Goal: Complete application form

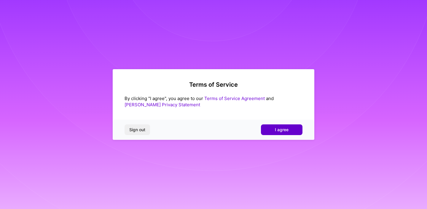
click at [287, 126] on button "I agree" at bounding box center [282, 129] width 42 height 11
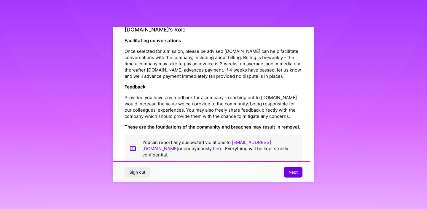
scroll to position [661, 0]
click at [292, 172] on span "Next" at bounding box center [293, 172] width 9 height 6
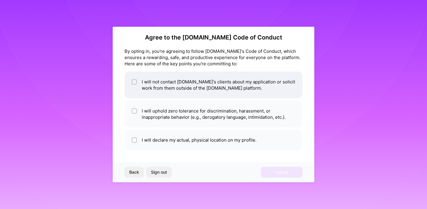
click at [205, 88] on li "I will not contact A.Team's clients about my application or solicit work from t…" at bounding box center [214, 85] width 178 height 27
checkbox input "true"
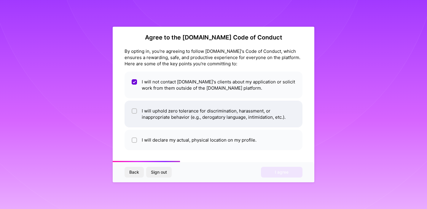
click at [204, 110] on li "I will uphold zero tolerance for discrimination, harassment, or inappropriate b…" at bounding box center [214, 114] width 178 height 27
checkbox input "true"
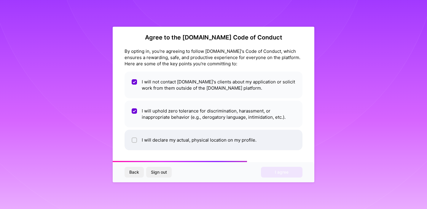
click at [212, 142] on li "I will declare my actual, physical location on my profile." at bounding box center [214, 140] width 178 height 20
checkbox input "true"
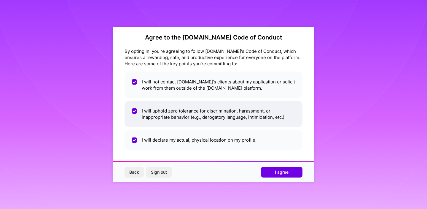
click at [259, 112] on li "I will uphold zero tolerance for discrimination, harassment, or inappropriate b…" at bounding box center [214, 114] width 178 height 27
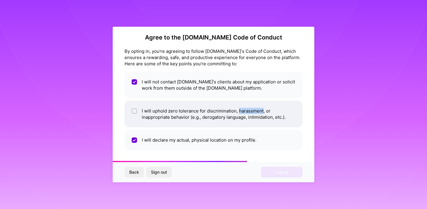
click at [259, 112] on li "I will uphold zero tolerance for discrimination, harassment, or inappropriate b…" at bounding box center [214, 114] width 178 height 27
checkbox input "true"
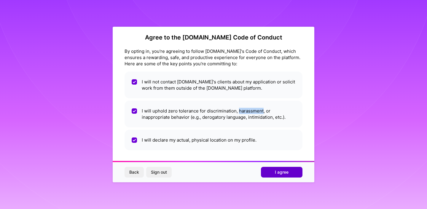
click at [270, 171] on button "I agree" at bounding box center [282, 172] width 42 height 11
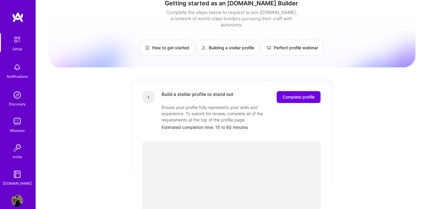
scroll to position [10, 0]
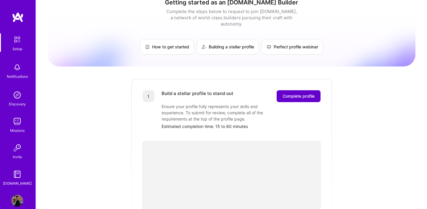
click at [304, 93] on span "Complete profile" at bounding box center [299, 96] width 32 height 6
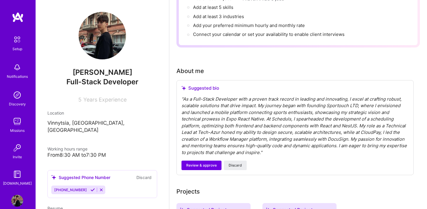
scroll to position [105, 0]
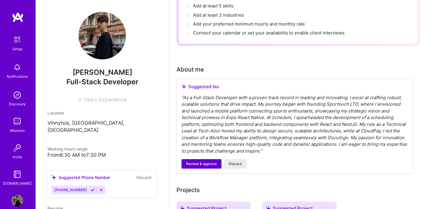
click at [207, 161] on span "Review & approve" at bounding box center [201, 163] width 31 height 5
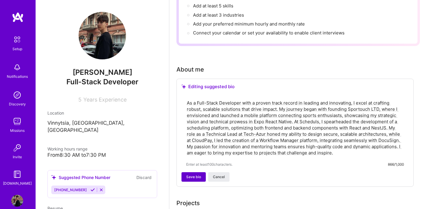
click at [195, 174] on span "Save bio" at bounding box center [193, 176] width 15 height 5
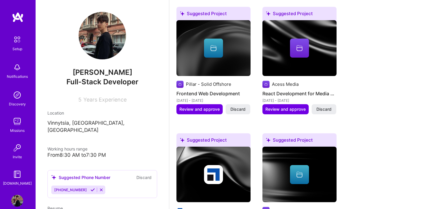
scroll to position [251, 0]
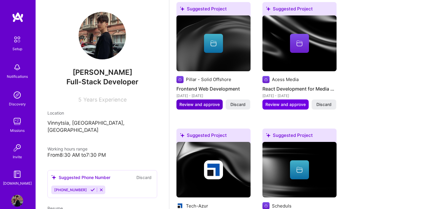
click at [210, 103] on span "Review and approve" at bounding box center [200, 105] width 40 height 6
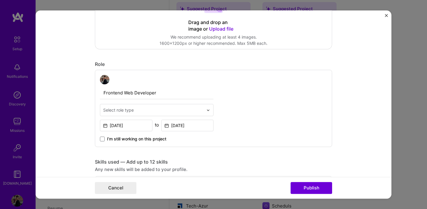
scroll to position [149, 0]
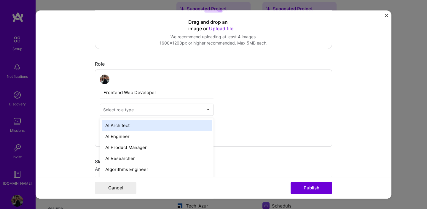
click at [202, 110] on input "text" at bounding box center [153, 110] width 100 height 6
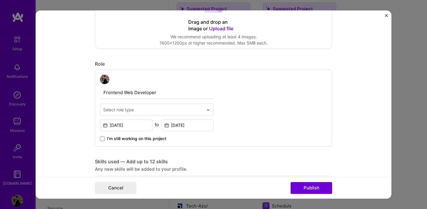
click at [245, 96] on div "Frontend Web Developer Select role type Oct, 2020 to Nov, 2021 I’m still workin…" at bounding box center [213, 107] width 237 height 77
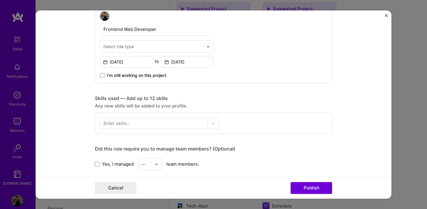
scroll to position [213, 0]
click at [195, 120] on div at bounding box center [153, 123] width 107 height 10
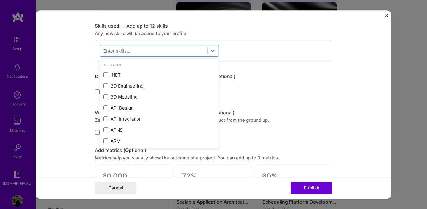
scroll to position [285, 0]
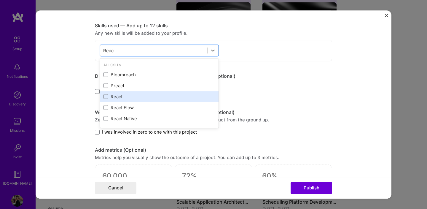
click at [175, 99] on div "React" at bounding box center [160, 97] width 112 height 6
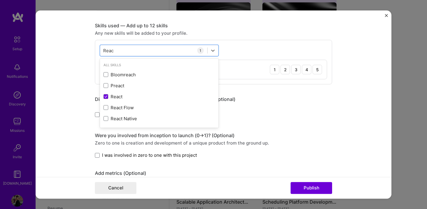
type input "Reac"
click at [240, 65] on div "React 1 2 3 4 5" at bounding box center [213, 69] width 227 height 19
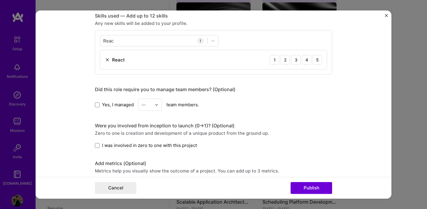
scroll to position [299, 0]
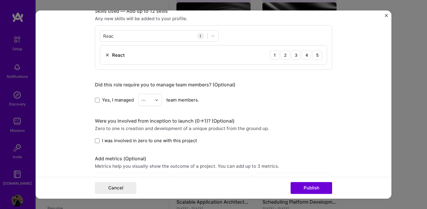
click at [183, 140] on span "I was involved in zero to one with this project" at bounding box center [149, 140] width 95 height 6
click at [0, 0] on input "I was involved in zero to one with this project" at bounding box center [0, 0] width 0 height 0
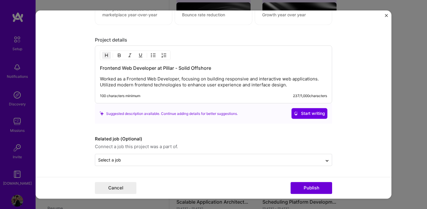
scroll to position [496, 0]
click at [306, 186] on button "Publish" at bounding box center [312, 188] width 42 height 12
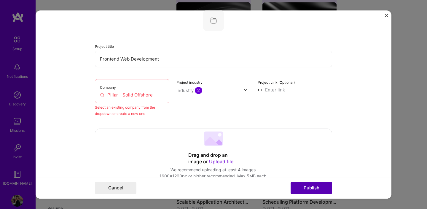
scroll to position [39, 0]
click at [148, 93] on input "Pillar - Solid Offshore" at bounding box center [132, 95] width 64 height 6
click at [159, 96] on input "Pillar - Solid Offshore" at bounding box center [132, 95] width 64 height 6
drag, startPoint x: 159, startPoint y: 96, endPoint x: 98, endPoint y: 97, distance: 60.6
click at [98, 97] on div "Company Pillar - Solid Offshore" at bounding box center [132, 92] width 75 height 24
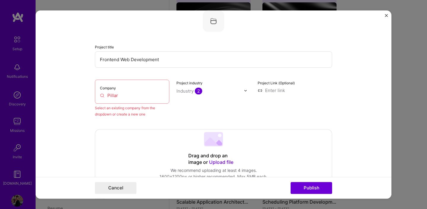
click at [133, 96] on input "Pillar" at bounding box center [132, 95] width 64 height 6
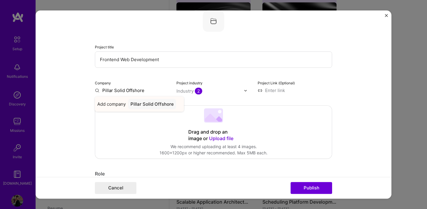
type input "Pillar Solid Offshore"
click at [151, 104] on div "Pillar Solid Offshore" at bounding box center [152, 104] width 48 height 10
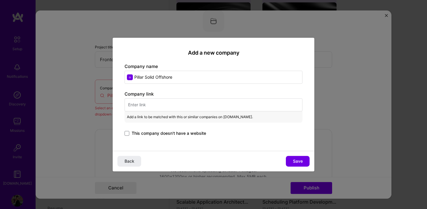
click at [221, 104] on input "text" at bounding box center [214, 104] width 178 height 13
paste input "https://www.linkedin.com/company/pillar-solid-offshore/?originalSubdomain=il"
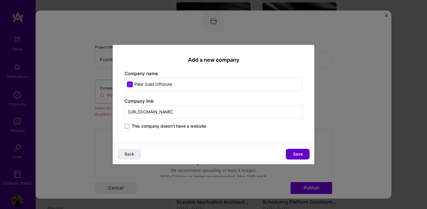
type input "https://www.linkedin.com/company/pillar-solid-offshore/?originalSubdomain=il"
click at [300, 153] on span "Save" at bounding box center [298, 154] width 10 height 6
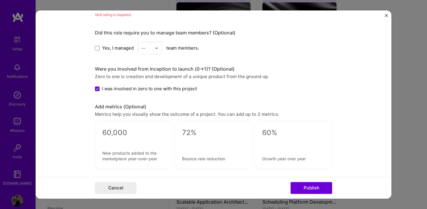
scroll to position [389, 0]
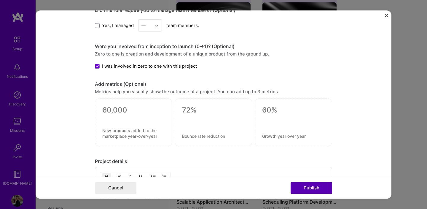
click at [309, 189] on button "Publish" at bounding box center [312, 188] width 42 height 12
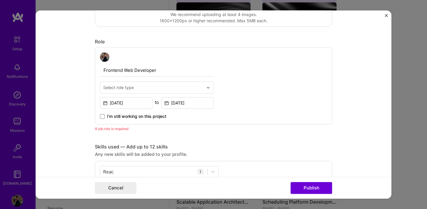
scroll to position [170, 0]
click at [199, 90] on input "text" at bounding box center [153, 88] width 100 height 6
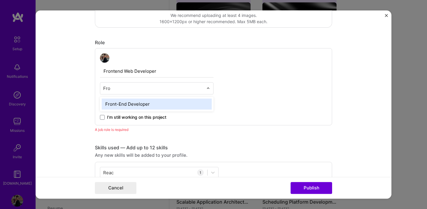
type input "Fron"
click at [171, 103] on div "Front-End Developer" at bounding box center [157, 104] width 110 height 11
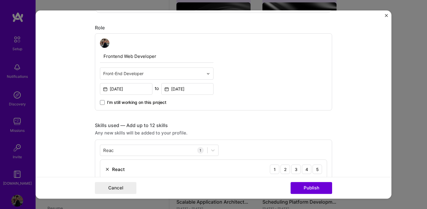
scroll to position [204, 0]
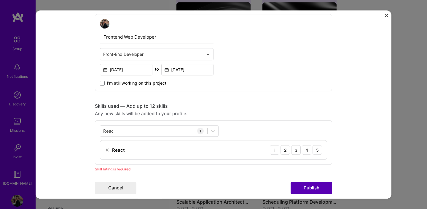
click at [308, 186] on button "Publish" at bounding box center [312, 188] width 42 height 12
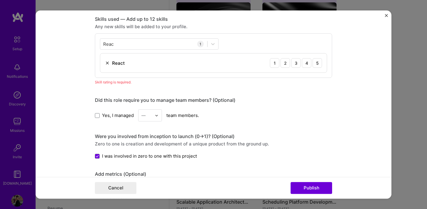
scroll to position [283, 0]
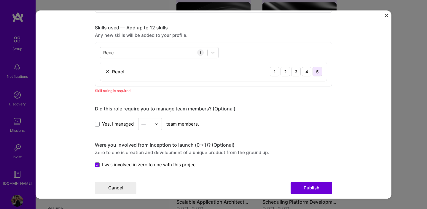
click at [315, 72] on div "5" at bounding box center [317, 71] width 9 height 9
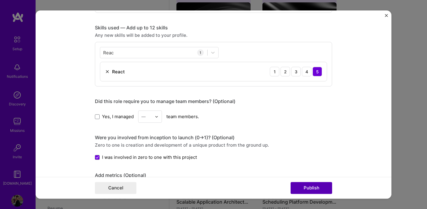
click at [306, 188] on button "Publish" at bounding box center [312, 188] width 42 height 12
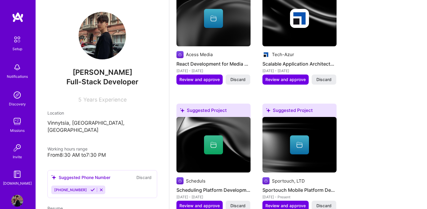
scroll to position [267, 0]
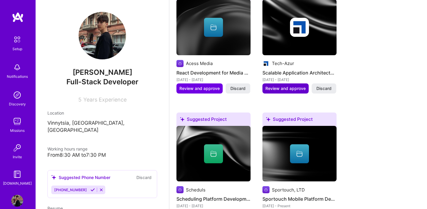
click at [292, 88] on span "Review and approve" at bounding box center [286, 88] width 40 height 6
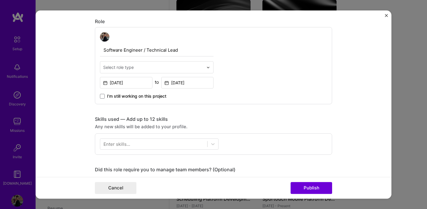
scroll to position [182, 0]
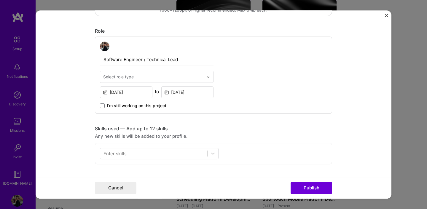
click at [176, 79] on input "text" at bounding box center [153, 77] width 100 height 6
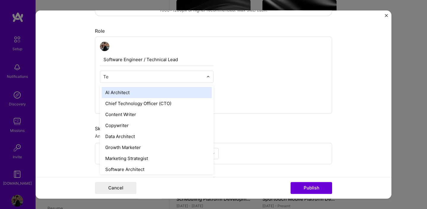
type input "T"
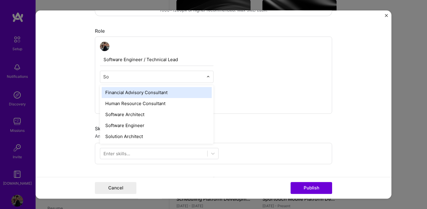
type input "Sof"
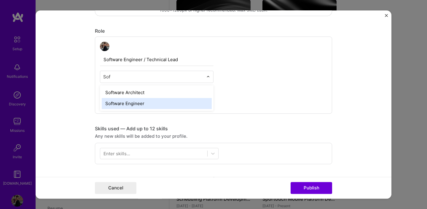
click at [131, 104] on div "Software Engineer" at bounding box center [157, 103] width 110 height 11
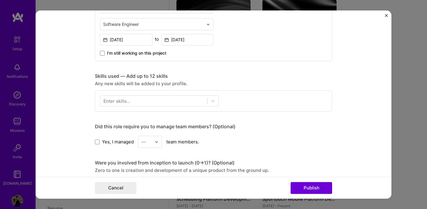
scroll to position [240, 0]
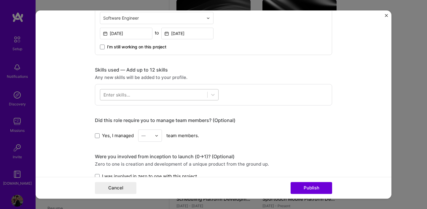
click at [176, 96] on div at bounding box center [153, 95] width 107 height 10
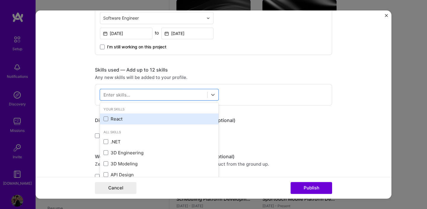
click at [163, 116] on div "React" at bounding box center [160, 119] width 112 height 6
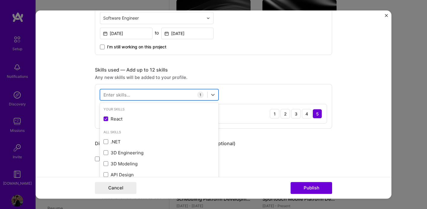
click at [186, 94] on div at bounding box center [153, 95] width 107 height 10
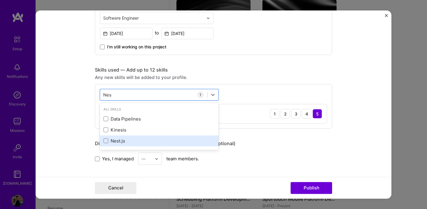
click at [128, 142] on div "Nest.js" at bounding box center [160, 141] width 112 height 6
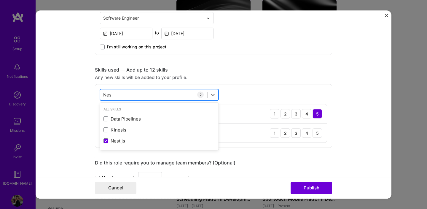
click at [161, 96] on div "Nes Nes" at bounding box center [153, 95] width 107 height 10
click at [163, 91] on div "Nes Nes" at bounding box center [153, 95] width 107 height 10
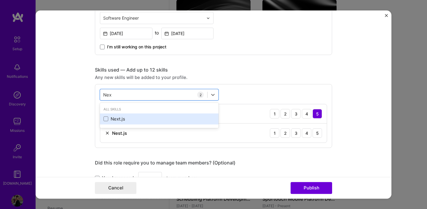
click at [137, 120] on div "Next.js" at bounding box center [160, 119] width 112 height 6
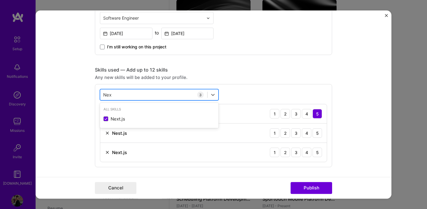
click at [154, 97] on div "Nex Nex" at bounding box center [153, 95] width 107 height 10
click at [155, 95] on div "Nex Nex" at bounding box center [153, 95] width 107 height 10
type input "N"
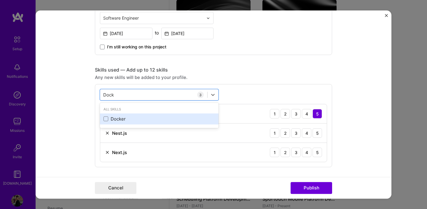
click at [134, 116] on div "Docker" at bounding box center [160, 119] width 112 height 6
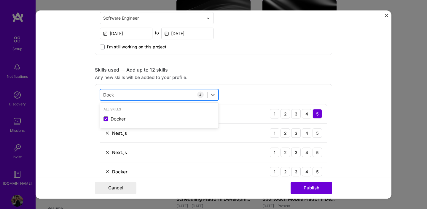
click at [160, 96] on div "Dock Dock" at bounding box center [153, 95] width 107 height 10
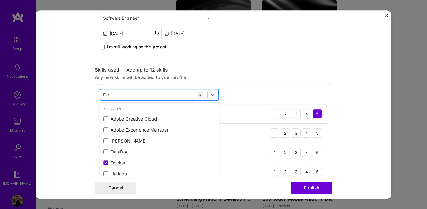
type input "D"
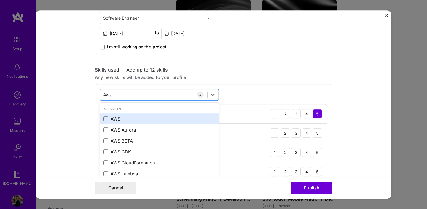
click at [138, 118] on div "AWS" at bounding box center [160, 119] width 112 height 6
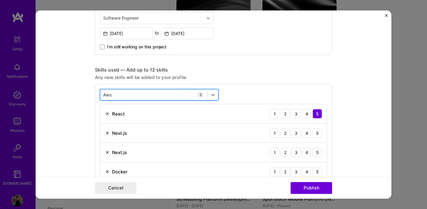
click at [165, 96] on div "Aws Aws" at bounding box center [153, 95] width 107 height 10
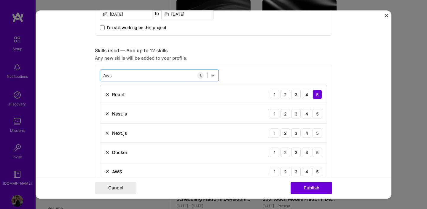
scroll to position [263, 0]
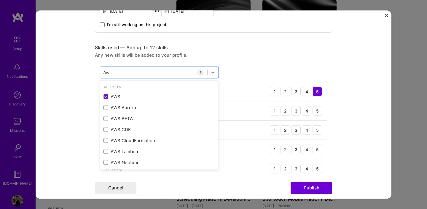
type input "A"
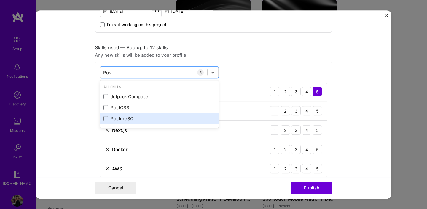
click at [139, 117] on div "PostgreSQL" at bounding box center [160, 118] width 112 height 6
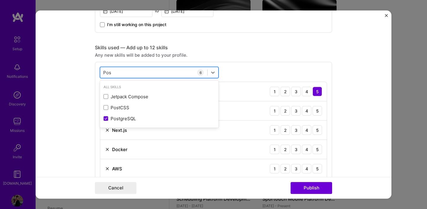
click at [161, 75] on div "Pos Pos" at bounding box center [153, 73] width 107 height 10
type input "P"
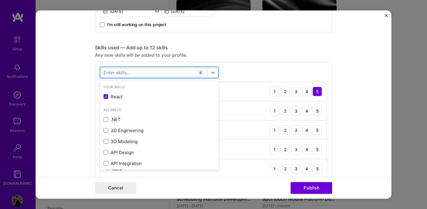
type input "A"
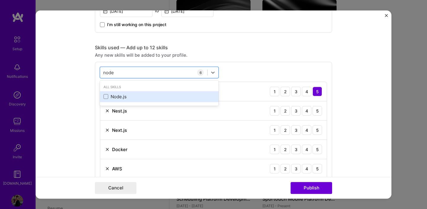
click at [136, 97] on div "Node.js" at bounding box center [160, 97] width 112 height 6
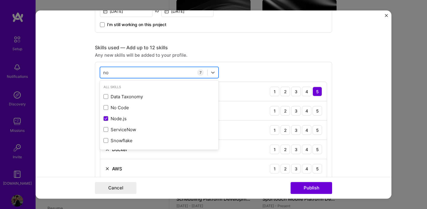
type input "n"
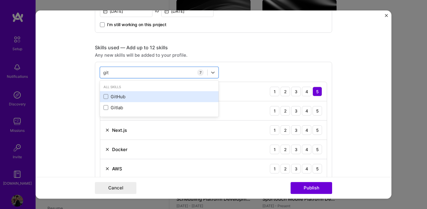
click at [120, 100] on div "GitHub" at bounding box center [160, 97] width 112 height 6
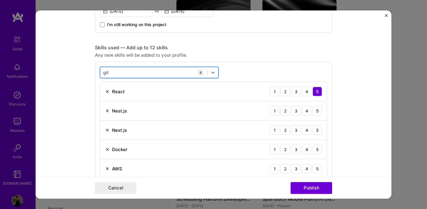
click at [167, 71] on div "git git" at bounding box center [153, 73] width 107 height 10
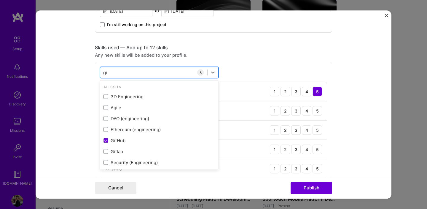
type input "g"
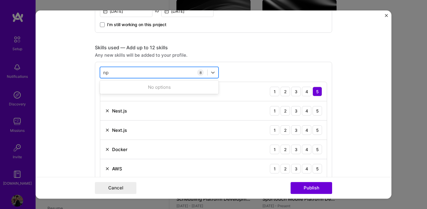
type input "n"
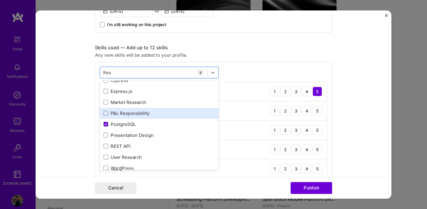
scroll to position [24, 0]
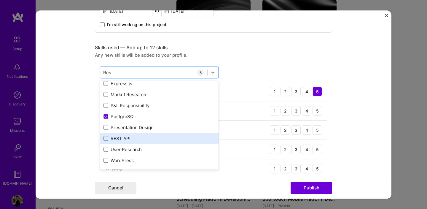
click at [138, 139] on div "REST API" at bounding box center [160, 138] width 112 height 6
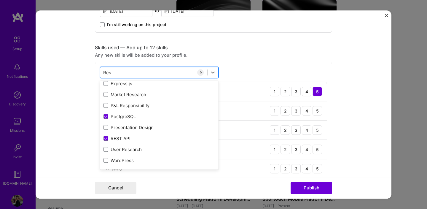
click at [167, 75] on div "Res Res" at bounding box center [153, 73] width 107 height 10
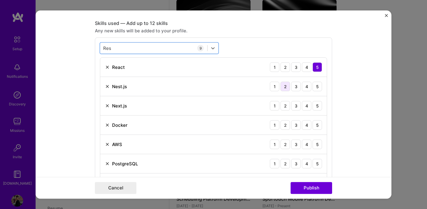
scroll to position [287, 0]
type input "Res"
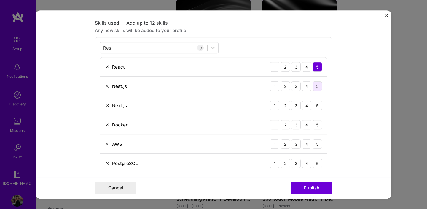
click at [319, 85] on div "5" at bounding box center [317, 85] width 9 height 9
click at [314, 106] on div "5" at bounding box center [317, 105] width 9 height 9
click at [304, 125] on div "4" at bounding box center [306, 124] width 9 height 9
click at [306, 146] on div "4" at bounding box center [306, 143] width 9 height 9
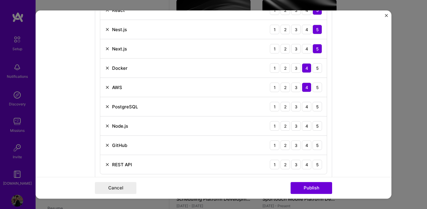
scroll to position [349, 0]
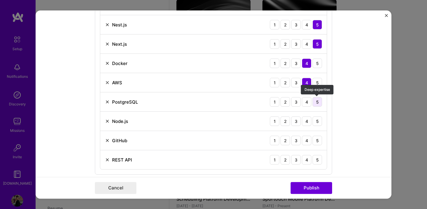
click at [316, 103] on div "5" at bounding box center [317, 101] width 9 height 9
click at [319, 123] on div "5" at bounding box center [317, 120] width 9 height 9
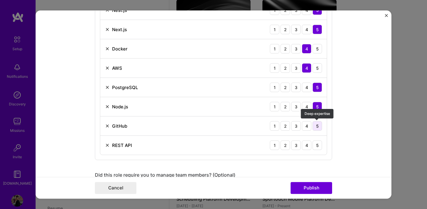
click at [316, 125] on div "5" at bounding box center [317, 125] width 9 height 9
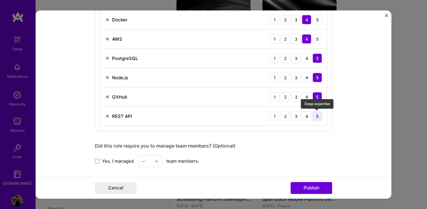
click at [320, 118] on div "5" at bounding box center [317, 115] width 9 height 9
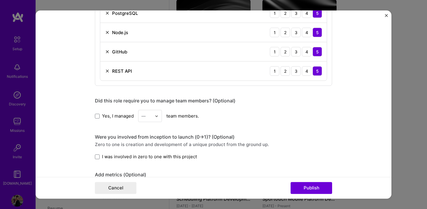
scroll to position [445, 0]
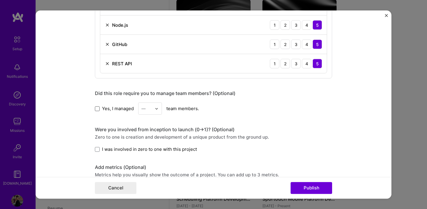
click at [98, 109] on span at bounding box center [97, 108] width 5 height 5
click at [0, 0] on input "Yes, I managed" at bounding box center [0, 0] width 0 height 0
click at [149, 110] on input "text" at bounding box center [147, 108] width 10 height 6
click at [150, 138] on div "2" at bounding box center [150, 135] width 20 height 11
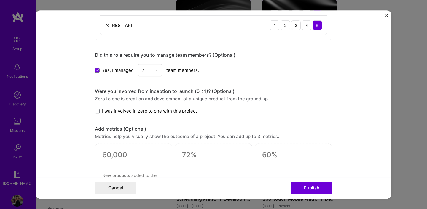
scroll to position [484, 0]
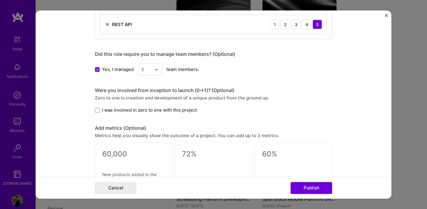
click at [167, 110] on span "I was involved in zero to one with this project" at bounding box center [149, 110] width 95 height 6
click at [0, 0] on input "I was involved in zero to one with this project" at bounding box center [0, 0] width 0 height 0
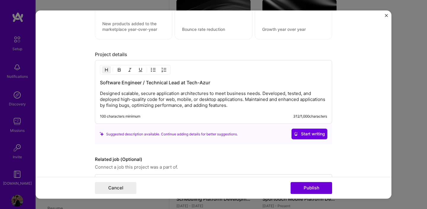
scroll to position [656, 0]
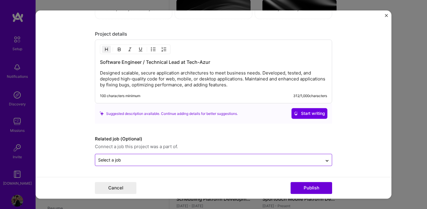
click at [191, 162] on input "text" at bounding box center [208, 160] width 221 height 6
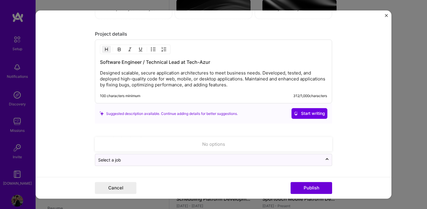
click at [197, 172] on form "Editing suggested project This project is suggested based on your LinkedIn, res…" at bounding box center [214, 104] width 356 height 188
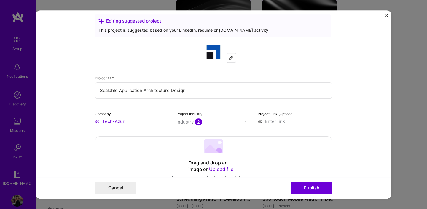
scroll to position [3, 0]
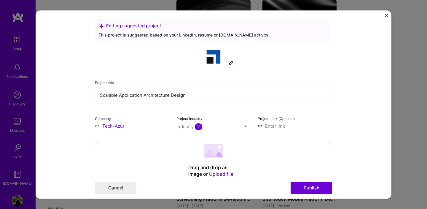
click at [222, 127] on input "text" at bounding box center [211, 126] width 68 height 6
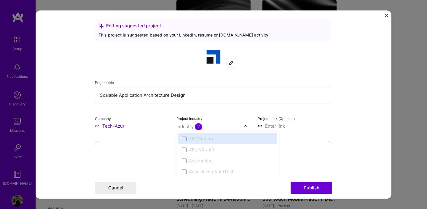
scroll to position [281, 0]
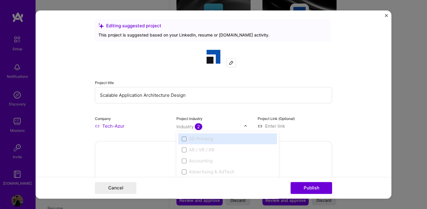
click at [236, 116] on div "Project industry option 3D Printing focused disabled, 1 of 120. 120 results ava…" at bounding box center [214, 122] width 75 height 14
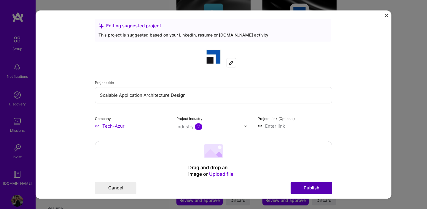
click at [318, 189] on button "Publish" at bounding box center [312, 188] width 42 height 12
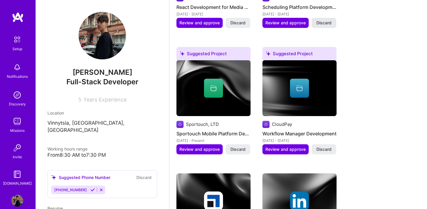
scroll to position [316, 0]
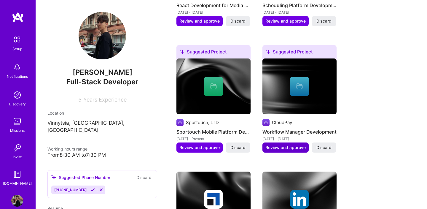
click at [293, 146] on span "Review and approve" at bounding box center [286, 148] width 40 height 6
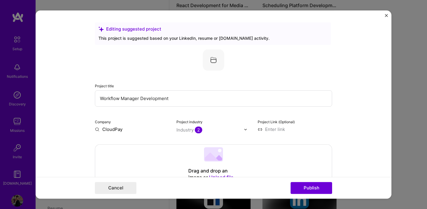
click at [158, 102] on input "Workflow Manager Development" at bounding box center [213, 98] width 237 height 16
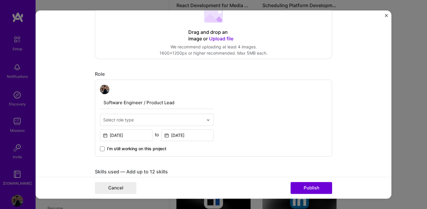
scroll to position [145, 0]
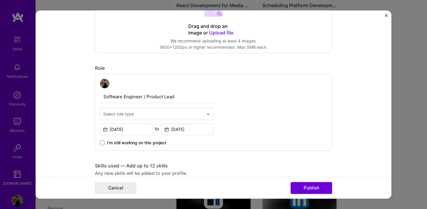
type input "Workflow Manager"
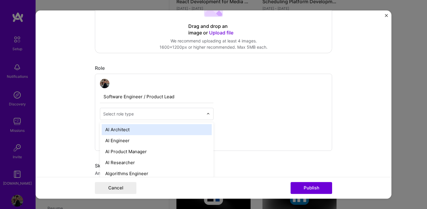
click at [185, 112] on input "text" at bounding box center [153, 114] width 100 height 6
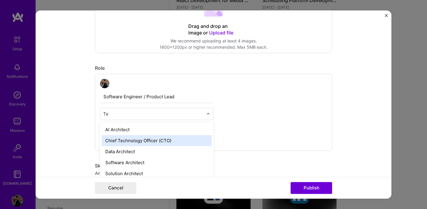
type input "T"
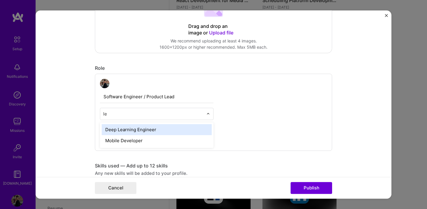
type input "l"
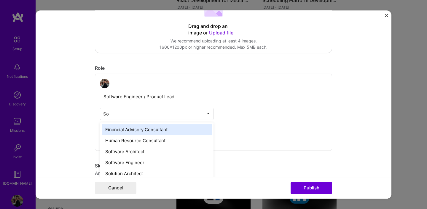
type input "Sof"
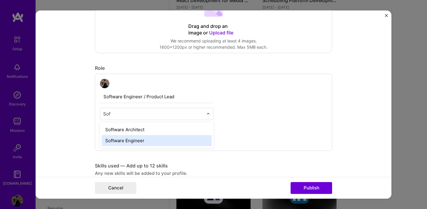
click at [140, 141] on div "Software Engineer" at bounding box center [157, 140] width 110 height 11
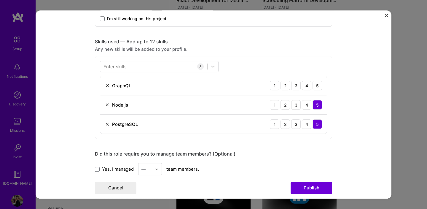
scroll to position [273, 0]
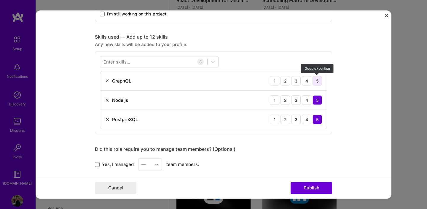
click at [318, 82] on div "5" at bounding box center [317, 80] width 9 height 9
click at [167, 63] on div at bounding box center [153, 62] width 107 height 10
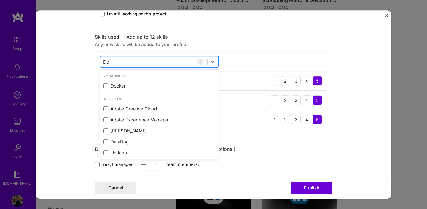
type input "D"
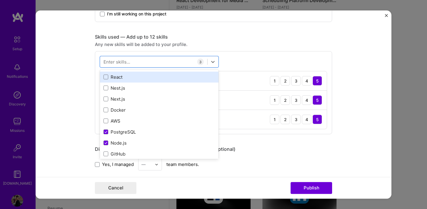
scroll to position [9, 0]
click at [108, 77] on span at bounding box center [106, 77] width 5 height 5
click at [0, 0] on input "checkbox" at bounding box center [0, 0] width 0 height 0
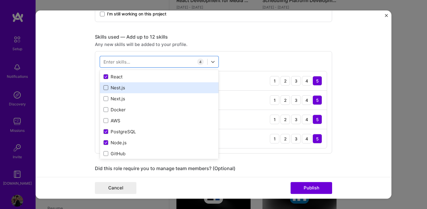
click at [107, 88] on span at bounding box center [106, 87] width 5 height 5
click at [0, 0] on input "checkbox" at bounding box center [0, 0] width 0 height 0
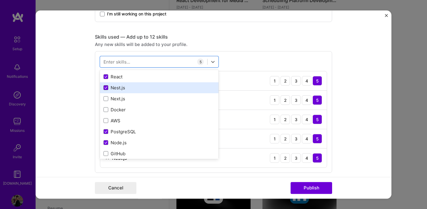
click at [107, 89] on icon at bounding box center [105, 88] width 3 height 2
click at [0, 0] on input "checkbox" at bounding box center [0, 0] width 0 height 0
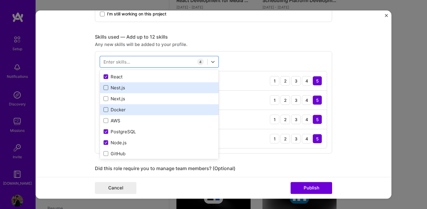
click at [106, 111] on span at bounding box center [106, 109] width 5 height 5
click at [0, 0] on input "checkbox" at bounding box center [0, 0] width 0 height 0
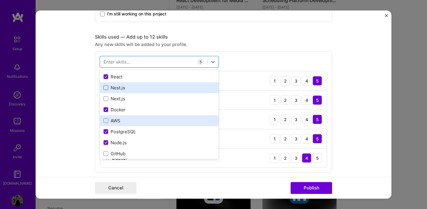
click at [106, 118] on label at bounding box center [106, 120] width 5 height 5
click at [0, 0] on input "checkbox" at bounding box center [0, 0] width 0 height 0
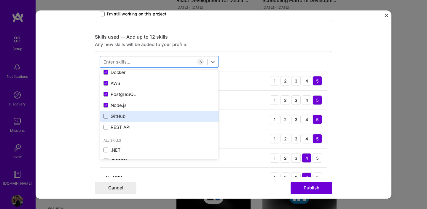
scroll to position [0, 0]
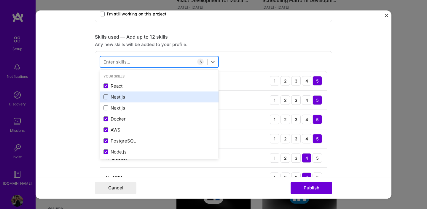
click at [139, 62] on div at bounding box center [153, 62] width 107 height 10
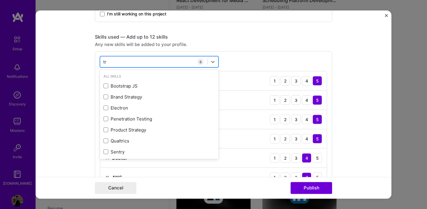
type input "t"
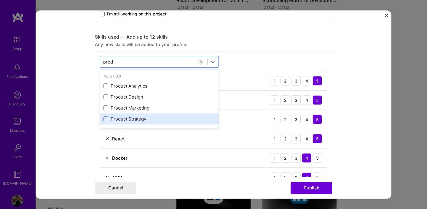
click at [180, 118] on div "Product Strategy" at bounding box center [160, 119] width 112 height 6
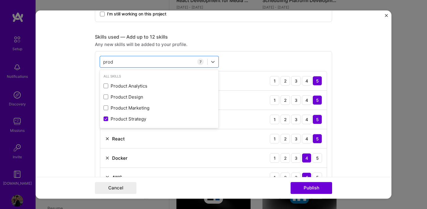
type input "prod"
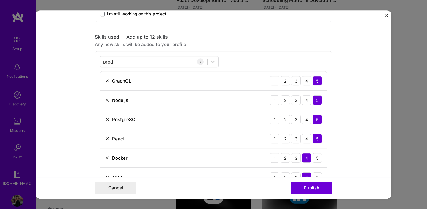
click at [251, 50] on div "Skills used — Add up to 12 skills Any new skills will be added to your profile.…" at bounding box center [213, 123] width 237 height 178
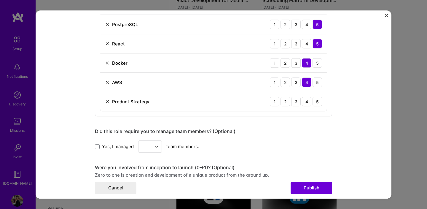
scroll to position [378, 0]
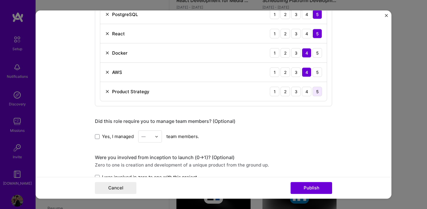
click at [313, 92] on div "5" at bounding box center [317, 91] width 9 height 9
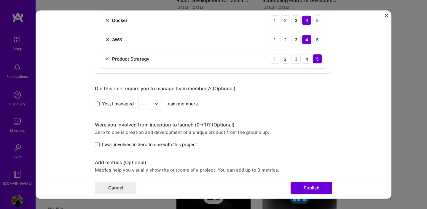
scroll to position [414, 0]
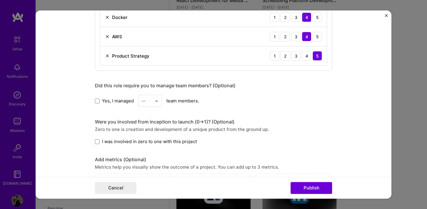
click at [101, 99] on label "Yes, I managed" at bounding box center [114, 101] width 39 height 6
click at [0, 0] on input "Yes, I managed" at bounding box center [0, 0] width 0 height 0
click at [148, 99] on input "text" at bounding box center [147, 101] width 10 height 6
click at [147, 129] on div "2" at bounding box center [150, 127] width 20 height 11
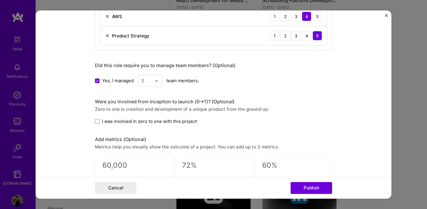
click at [160, 121] on span "I was involved in zero to one with this project" at bounding box center [149, 121] width 95 height 6
click at [0, 0] on input "I was involved in zero to one with this project" at bounding box center [0, 0] width 0 height 0
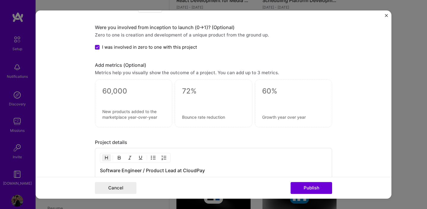
scroll to position [522, 0]
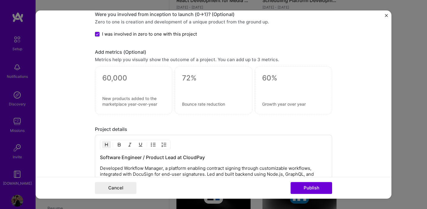
click at [133, 85] on div at bounding box center [133, 86] width 63 height 6
click at [135, 78] on textarea at bounding box center [133, 78] width 63 height 9
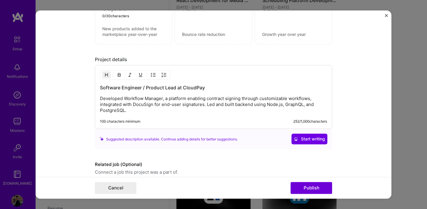
scroll to position [617, 0]
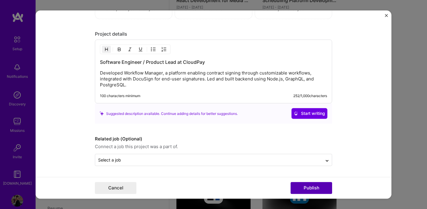
click at [308, 186] on button "Publish" at bounding box center [312, 188] width 42 height 12
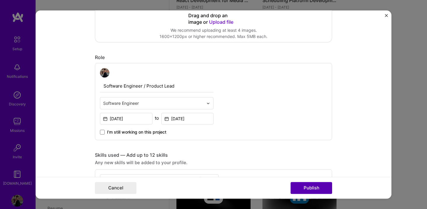
scroll to position [39, 0]
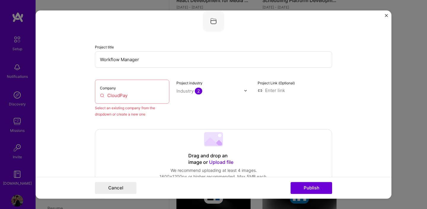
click at [141, 96] on input "CloudPay" at bounding box center [132, 95] width 64 height 6
drag, startPoint x: 141, startPoint y: 96, endPoint x: 99, endPoint y: 96, distance: 42.7
click at [99, 96] on div "Company CloudPay" at bounding box center [132, 92] width 75 height 24
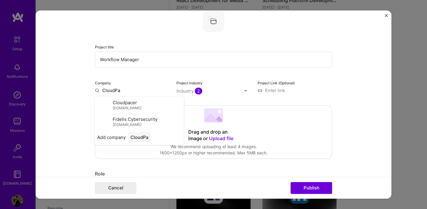
type input "CloudPay"
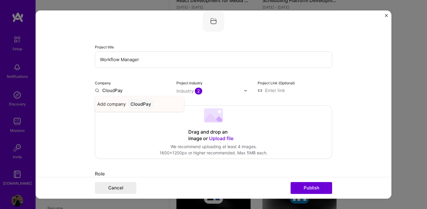
click at [147, 103] on div "CloudPay" at bounding box center [141, 104] width 26 height 10
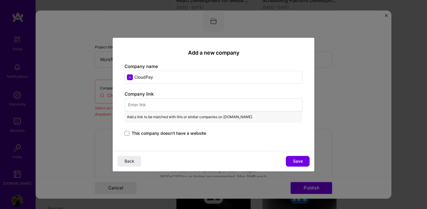
click at [179, 107] on input "text" at bounding box center [214, 104] width 178 height 13
paste input "https://www.cloudpay.com/"
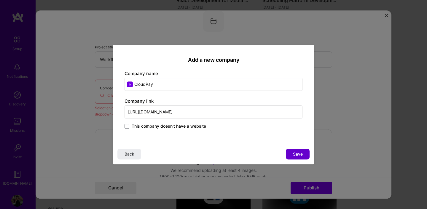
type input "https://www.cloudpay.com/"
click at [294, 154] on span "Save" at bounding box center [298, 154] width 10 height 6
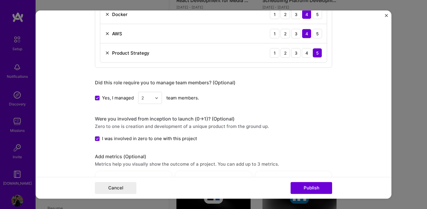
scroll to position [617, 0]
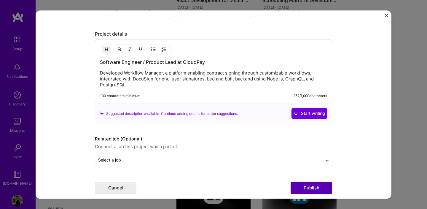
click at [303, 189] on button "Publish" at bounding box center [312, 188] width 42 height 12
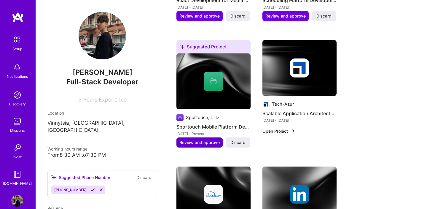
click at [207, 142] on span "Review and approve" at bounding box center [200, 143] width 40 height 6
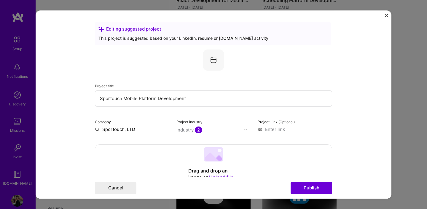
drag, startPoint x: 193, startPoint y: 101, endPoint x: 157, endPoint y: 100, distance: 36.5
click at [157, 100] on input "Sportouch Mobile Platform Development" at bounding box center [213, 98] width 237 height 16
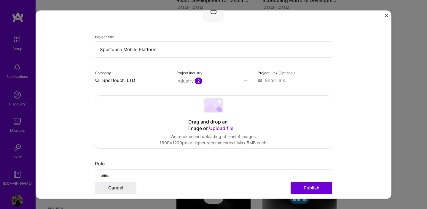
scroll to position [56, 0]
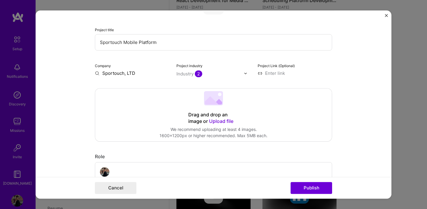
type input "Sportouch Mobile Platform"
click at [134, 73] on input "Sportouch, LTD" at bounding box center [132, 73] width 75 height 6
click at [266, 74] on input at bounding box center [295, 73] width 75 height 6
paste input "https://sportouch.app/"
type input "https://sportouch.app/"
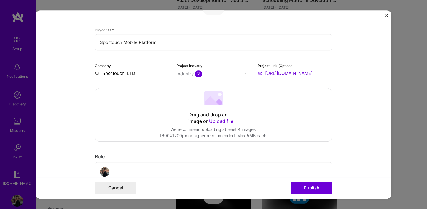
click at [133, 74] on input "Sportouch, LTD" at bounding box center [132, 73] width 75 height 6
drag, startPoint x: 138, startPoint y: 74, endPoint x: 98, endPoint y: 74, distance: 40.1
click at [98, 74] on input "Sportouch, LTD" at bounding box center [132, 73] width 75 height 6
type input "Sportouch LTD"
click at [143, 86] on div "Sportouch LTD" at bounding box center [146, 87] width 37 height 10
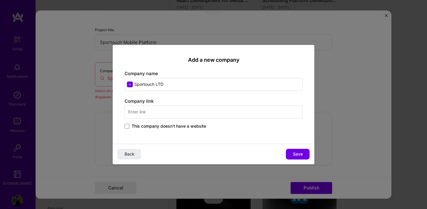
click at [159, 113] on input "text" at bounding box center [214, 111] width 178 height 13
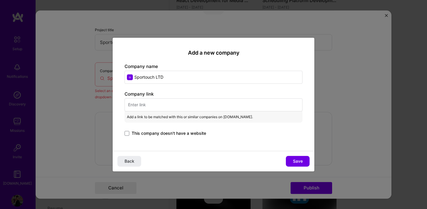
paste input "https://sportouch.app/"
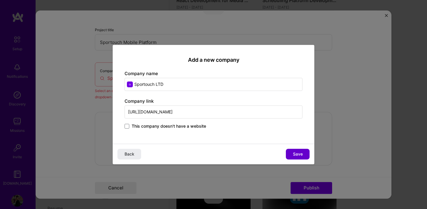
type input "https://sportouch.app/"
click at [300, 155] on span "Save" at bounding box center [298, 154] width 10 height 6
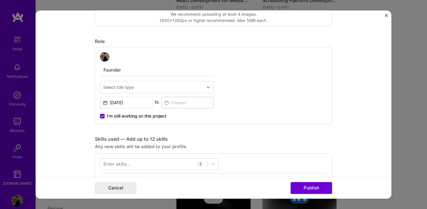
scroll to position [178, 0]
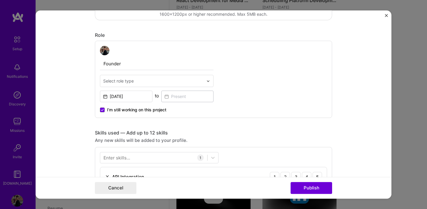
click at [197, 79] on input "text" at bounding box center [153, 81] width 100 height 6
type input "f"
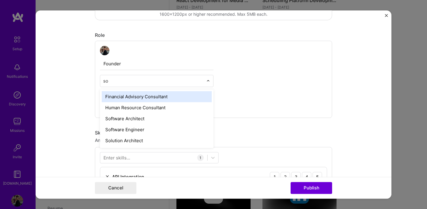
type input "sof"
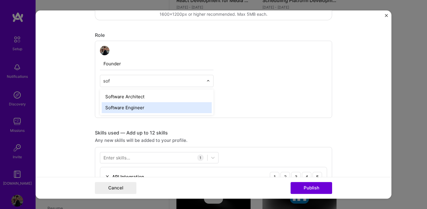
click at [153, 107] on div "Software Engineer" at bounding box center [157, 107] width 110 height 11
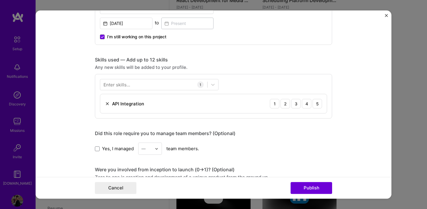
scroll to position [252, 0]
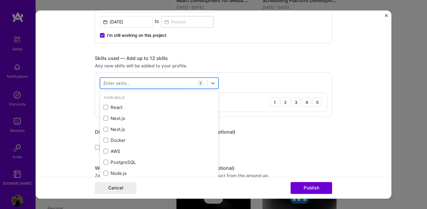
click at [167, 79] on div at bounding box center [153, 83] width 107 height 10
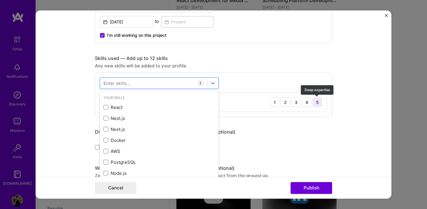
click at [318, 105] on div "5" at bounding box center [317, 101] width 9 height 9
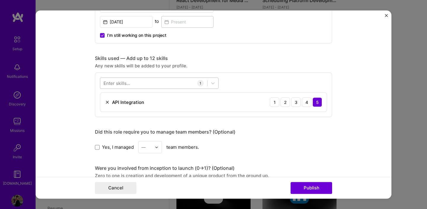
click at [169, 84] on div at bounding box center [153, 83] width 107 height 10
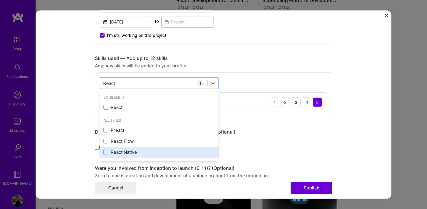
click at [114, 151] on div "React Native" at bounding box center [160, 152] width 112 height 6
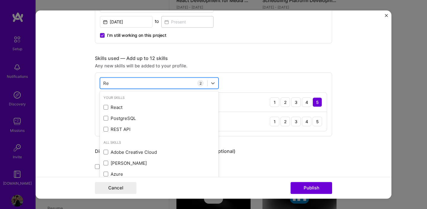
type input "R"
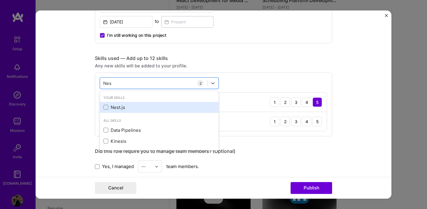
click at [120, 108] on div "Nest.js" at bounding box center [160, 107] width 112 height 6
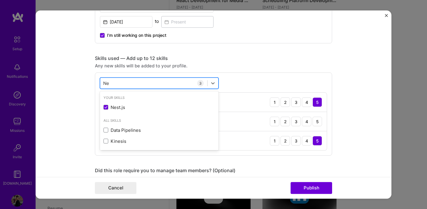
type input "N"
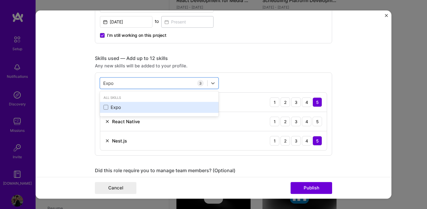
click at [126, 110] on div "Expo" at bounding box center [160, 107] width 112 height 6
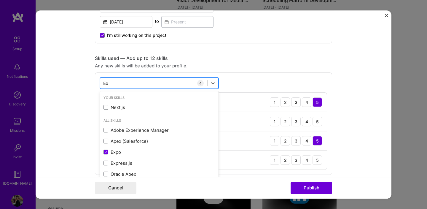
type input "E"
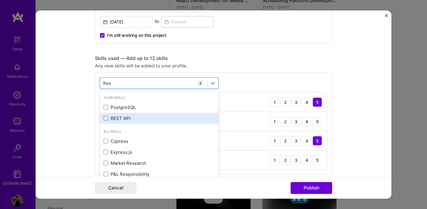
click at [122, 119] on div "REST API" at bounding box center [160, 118] width 112 height 6
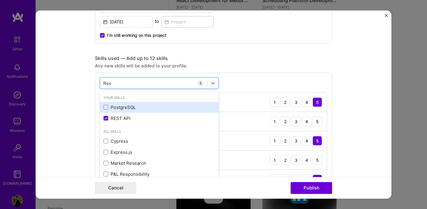
click at [131, 108] on div "PostgreSQL" at bounding box center [160, 107] width 112 height 6
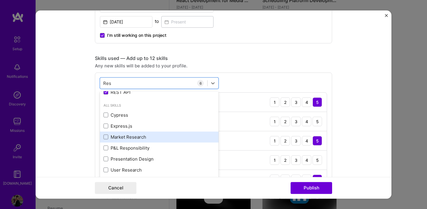
scroll to position [36, 0]
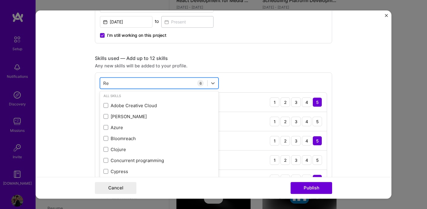
type input "R"
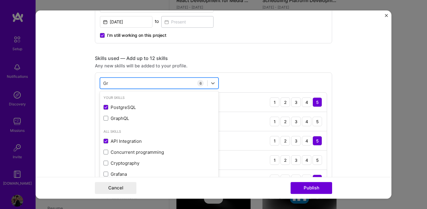
type input "G"
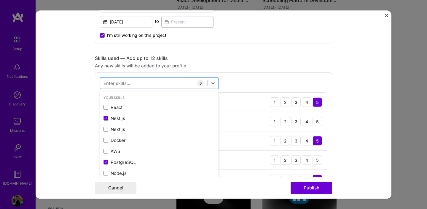
click at [240, 57] on div "Skills used — Add up to 12 skills" at bounding box center [213, 58] width 237 height 6
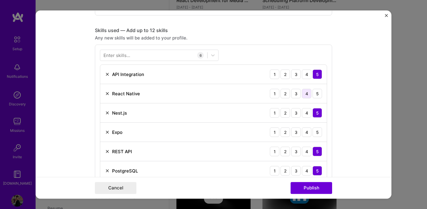
scroll to position [283, 0]
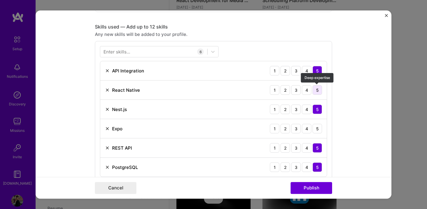
click at [319, 91] on div "5" at bounding box center [317, 89] width 9 height 9
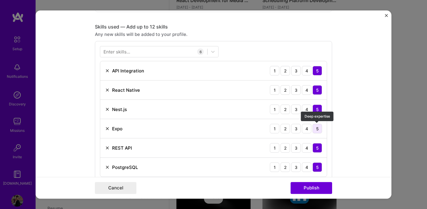
click at [318, 132] on div "5" at bounding box center [317, 128] width 9 height 9
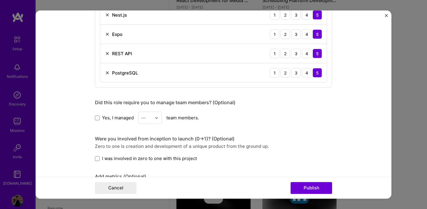
scroll to position [384, 0]
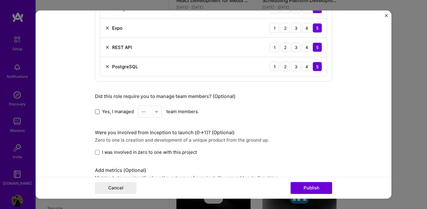
click at [98, 110] on span at bounding box center [97, 111] width 5 height 5
click at [0, 0] on input "Yes, I managed" at bounding box center [0, 0] width 0 height 0
click at [150, 110] on input "text" at bounding box center [147, 111] width 10 height 6
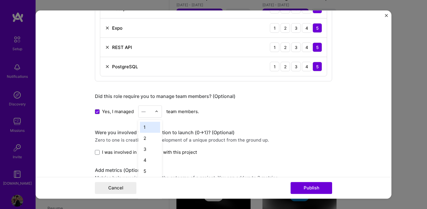
scroll to position [324, 0]
click at [150, 131] on div "1" at bounding box center [150, 127] width 20 height 11
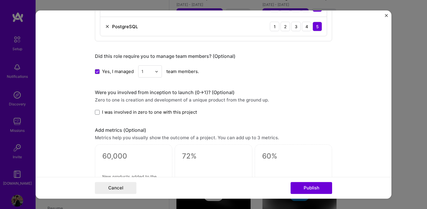
click at [178, 112] on span "I was involved in zero to one with this project" at bounding box center [149, 112] width 95 height 6
click at [0, 0] on input "I was involved in zero to one with this project" at bounding box center [0, 0] width 0 height 0
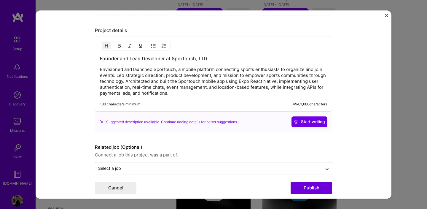
scroll to position [610, 0]
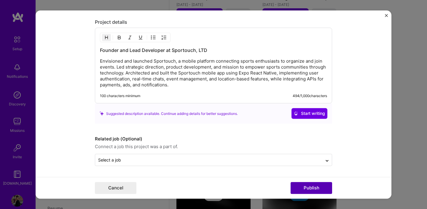
click at [311, 191] on button "Publish" at bounding box center [312, 188] width 42 height 12
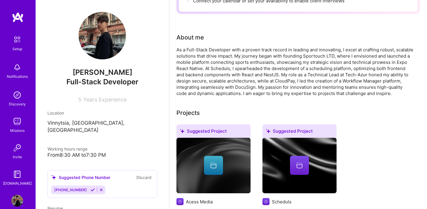
scroll to position [0, 0]
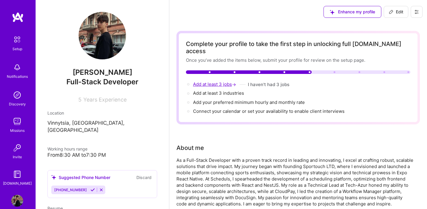
click at [218, 81] on span "Add at least 3 jobs →" at bounding box center [215, 84] width 44 height 6
select select "US"
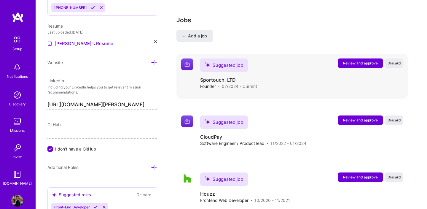
scroll to position [860, 0]
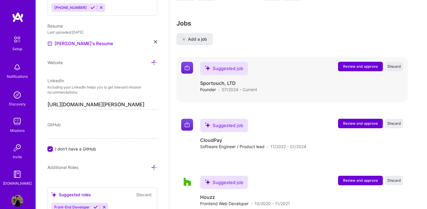
click at [365, 64] on span "Review and approve" at bounding box center [360, 66] width 35 height 5
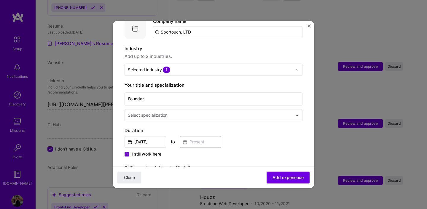
scroll to position [72, 0]
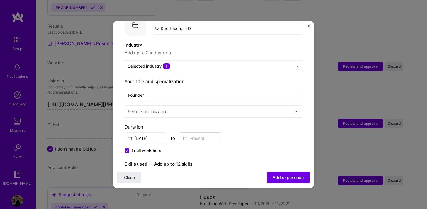
click at [263, 108] on input "text" at bounding box center [211, 111] width 166 height 6
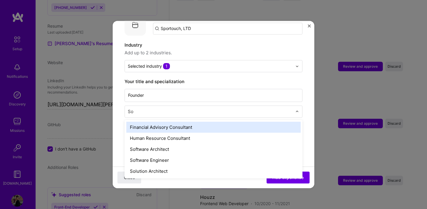
type input "Sof"
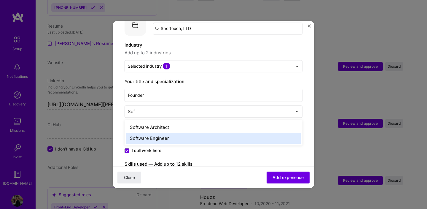
click at [219, 133] on div "Software Engineer" at bounding box center [213, 138] width 175 height 11
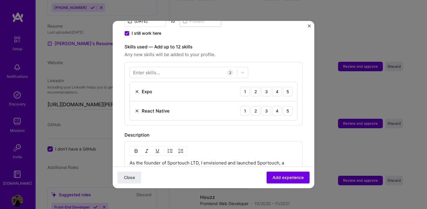
scroll to position [180, 0]
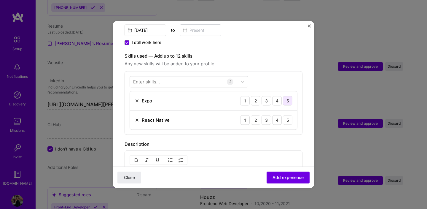
click at [287, 96] on div "5" at bounding box center [287, 100] width 9 height 9
click at [287, 115] on div "5" at bounding box center [287, 119] width 9 height 9
click at [206, 77] on div at bounding box center [183, 82] width 107 height 10
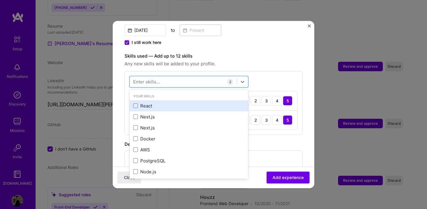
click at [192, 103] on div "React" at bounding box center [189, 106] width 112 height 6
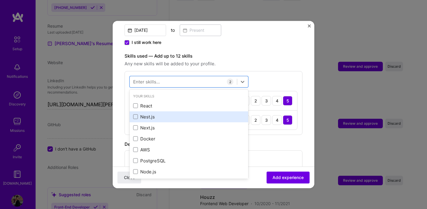
click at [186, 114] on div "Nest.js" at bounding box center [189, 117] width 112 height 6
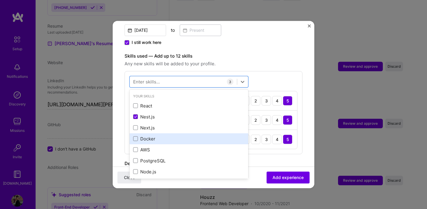
click at [178, 136] on div "Docker" at bounding box center [189, 139] width 112 height 6
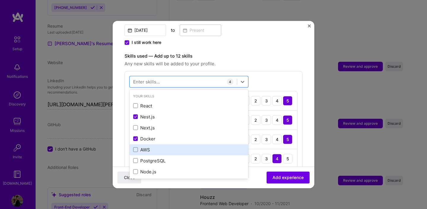
click at [178, 147] on div "AWS" at bounding box center [189, 150] width 112 height 6
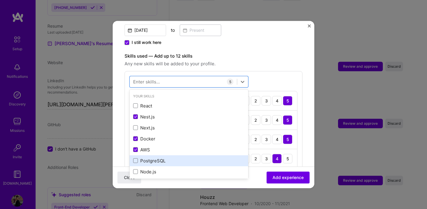
click at [178, 158] on div "PostgreSQL" at bounding box center [189, 161] width 112 height 6
click at [178, 159] on div "PostgreSQL" at bounding box center [189, 160] width 119 height 11
click at [179, 158] on div "PostgreSQL" at bounding box center [189, 160] width 119 height 11
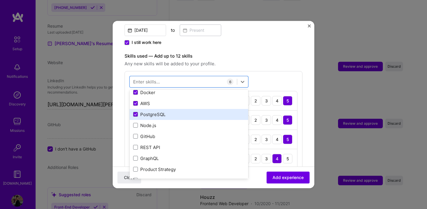
scroll to position [53, 0]
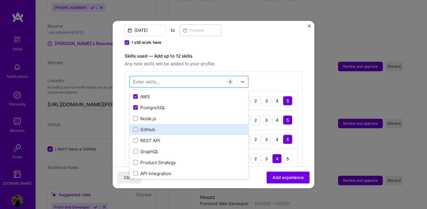
click at [186, 126] on div "GitHub" at bounding box center [189, 129] width 112 height 6
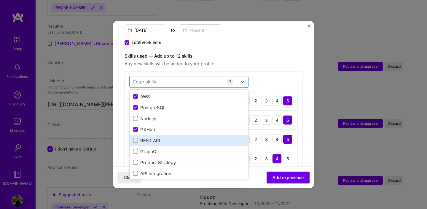
click at [184, 137] on div "REST API" at bounding box center [189, 140] width 112 height 6
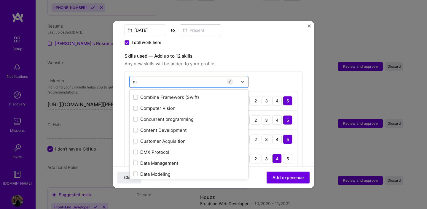
scroll to position [0, 0]
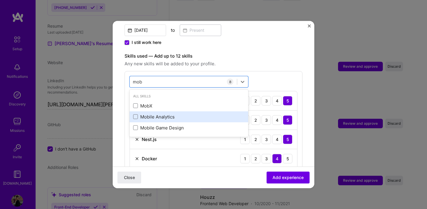
click at [197, 114] on div "Mobile Analytics" at bounding box center [189, 117] width 112 height 6
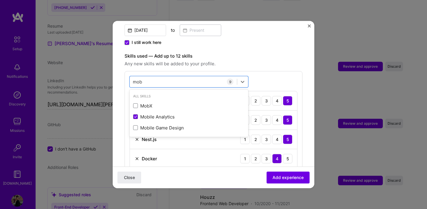
type input "mob"
click at [286, 39] on div "I still work here" at bounding box center [214, 42] width 178 height 7
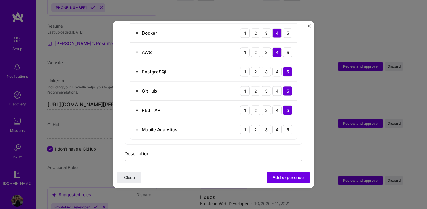
scroll to position [298, 0]
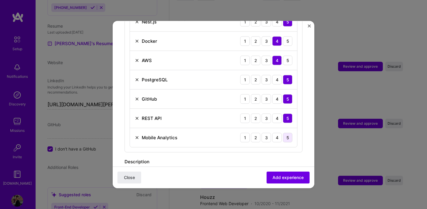
click at [284, 133] on div "5" at bounding box center [287, 137] width 9 height 9
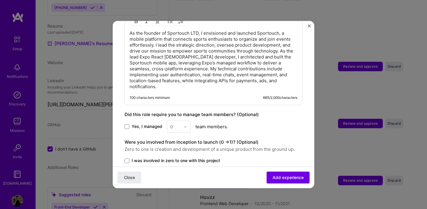
scroll to position [485, 0]
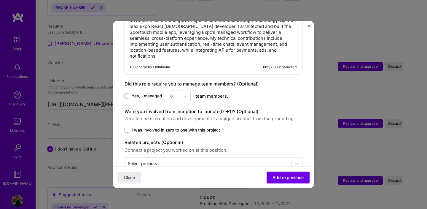
click at [129, 94] on span at bounding box center [127, 96] width 5 height 5
click at [0, 0] on input "Yes, I managed" at bounding box center [0, 0] width 0 height 0
click at [173, 93] on input "text" at bounding box center [175, 96] width 10 height 6
click at [182, 106] on div "1" at bounding box center [179, 111] width 20 height 11
click at [192, 127] on span "I was involved in zero to one with this project" at bounding box center [176, 130] width 88 height 6
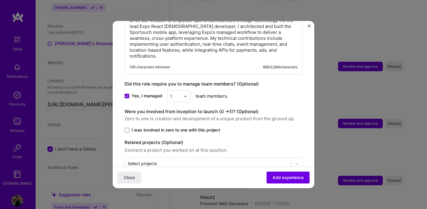
click at [0, 0] on input "I was involved in zero to one with this project" at bounding box center [0, 0] width 0 height 0
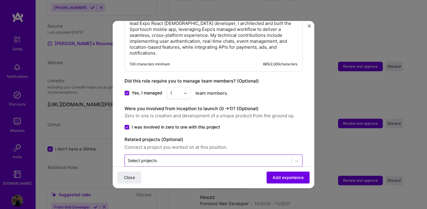
click at [213, 157] on input "text" at bounding box center [208, 160] width 161 height 6
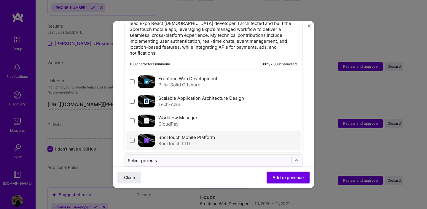
click at [198, 134] on label "Sportouch Mobile Platform" at bounding box center [187, 137] width 57 height 6
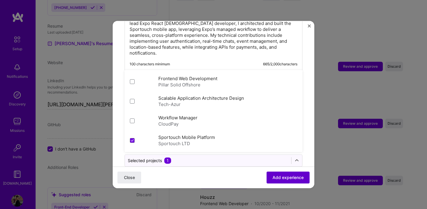
click at [299, 180] on span "Add experience" at bounding box center [288, 178] width 31 height 6
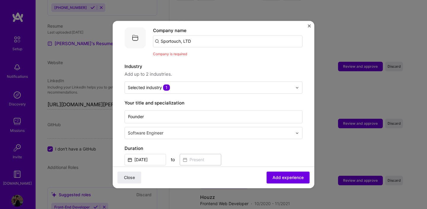
scroll to position [19, 0]
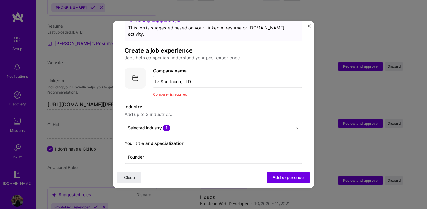
drag, startPoint x: 228, startPoint y: 74, endPoint x: 142, endPoint y: 73, distance: 86.4
click at [142, 73] on div "Company logo Company name Sportouch, LTD Company is required" at bounding box center [214, 82] width 178 height 30
type input "Sportouch LTD"
click at [207, 93] on div "Sportouch LTD" at bounding box center [204, 98] width 37 height 10
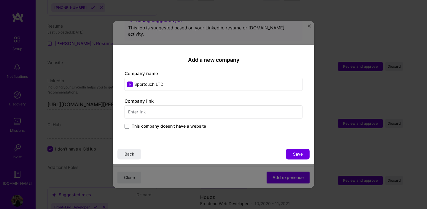
click at [194, 112] on input "text" at bounding box center [214, 111] width 178 height 13
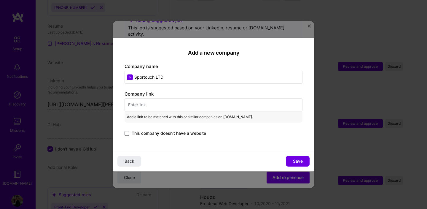
paste input "https://sportouch.app/"
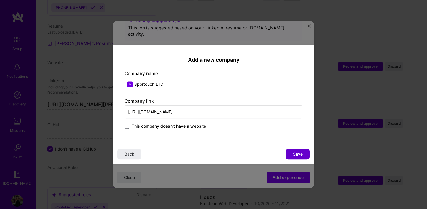
type input "https://sportouch.app/"
click at [290, 153] on button "Save" at bounding box center [298, 154] width 24 height 11
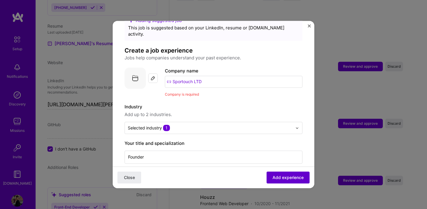
click at [286, 182] on button "Add experience" at bounding box center [288, 178] width 43 height 12
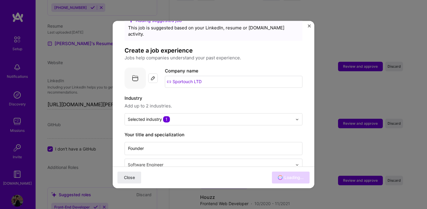
click at [287, 182] on div "Close Loading..." at bounding box center [214, 178] width 202 height 22
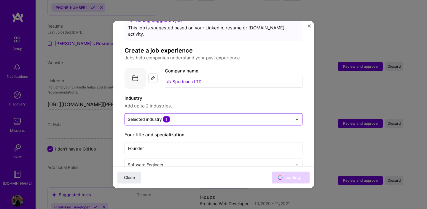
click at [286, 116] on input "text" at bounding box center [210, 119] width 165 height 6
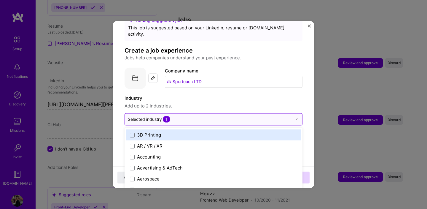
scroll to position [864, 0]
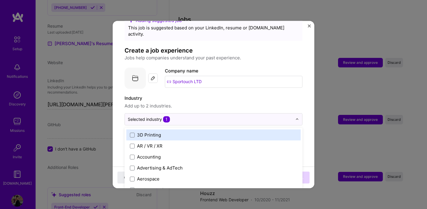
click at [283, 102] on span "Add up to 2 industries." at bounding box center [214, 105] width 178 height 7
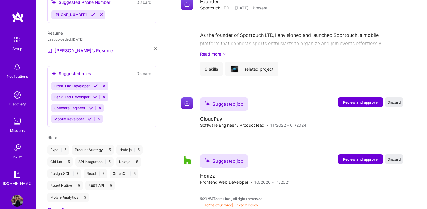
scroll to position [612, 0]
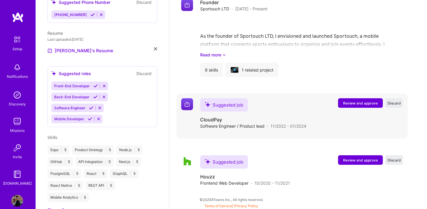
click at [360, 103] on span "Review and approve" at bounding box center [360, 103] width 35 height 5
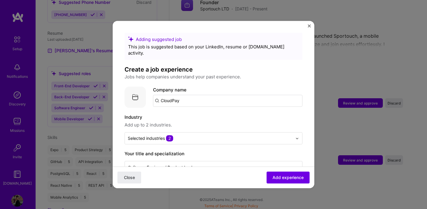
drag, startPoint x: 233, startPoint y: 97, endPoint x: 151, endPoint y: 98, distance: 82.8
click at [151, 98] on div "Company logo Company name CloudPay" at bounding box center [214, 96] width 178 height 21
type input "CloudPay"
click at [214, 110] on div "CloudPay cloudpay.com" at bounding box center [197, 118] width 89 height 17
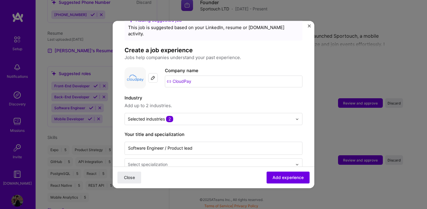
scroll to position [27, 0]
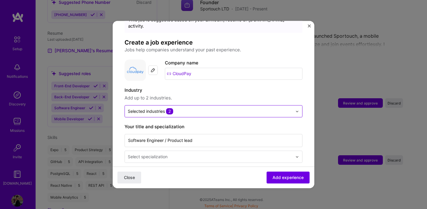
click at [216, 108] on input "text" at bounding box center [210, 111] width 165 height 6
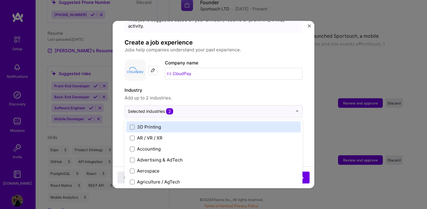
click at [219, 94] on span "Add up to 2 industries." at bounding box center [214, 97] width 178 height 7
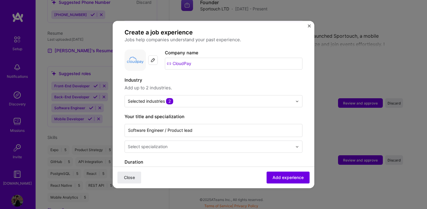
scroll to position [38, 0]
click at [219, 97] on input "text" at bounding box center [210, 100] width 165 height 6
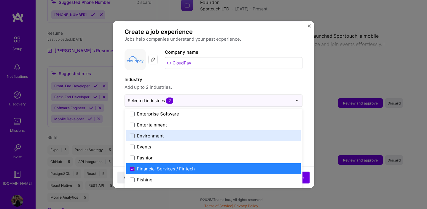
scroll to position [575, 0]
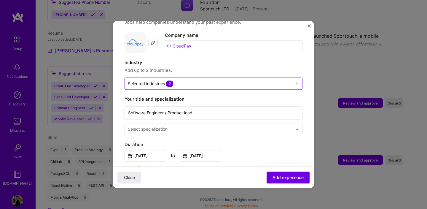
scroll to position [57, 0]
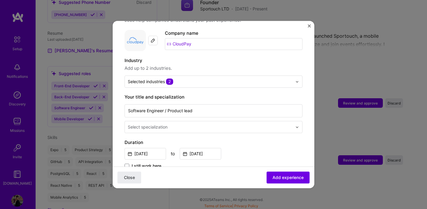
click at [218, 124] on input "text" at bounding box center [211, 127] width 166 height 6
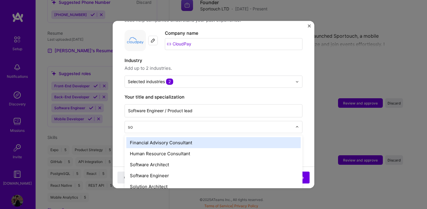
type input "sof"
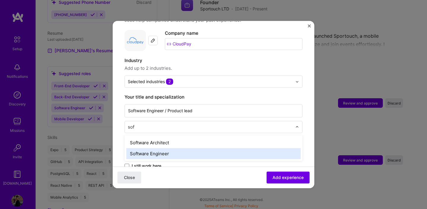
click at [179, 148] on div "Software Engineer" at bounding box center [213, 153] width 175 height 11
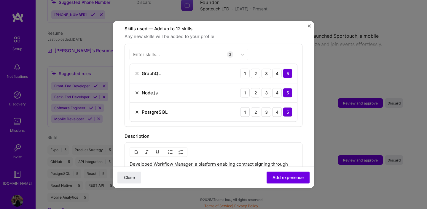
scroll to position [209, 0]
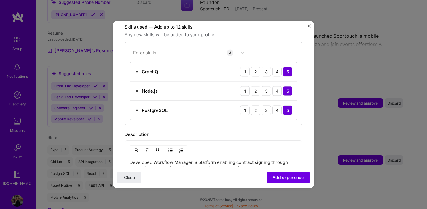
click at [224, 48] on div at bounding box center [183, 53] width 107 height 10
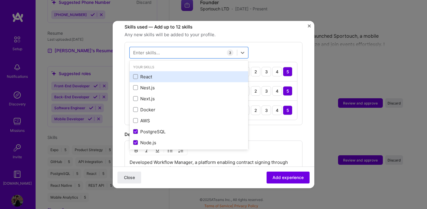
click at [185, 74] on div "React" at bounding box center [189, 77] width 112 height 6
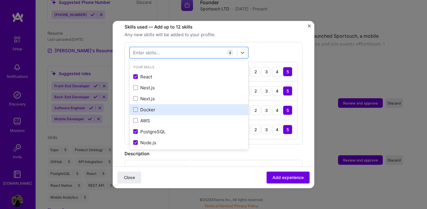
click at [172, 107] on div "Docker" at bounding box center [189, 110] width 112 height 6
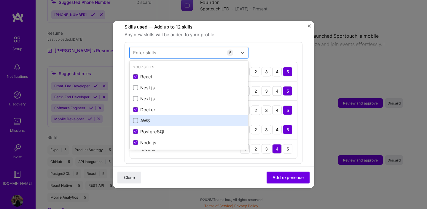
click at [172, 118] on div "AWS" at bounding box center [189, 121] width 112 height 6
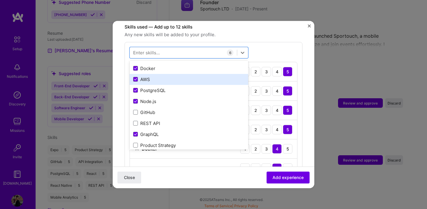
scroll to position [55, 0]
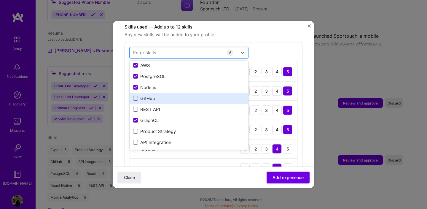
click at [189, 93] on div "GitHub" at bounding box center [189, 98] width 119 height 11
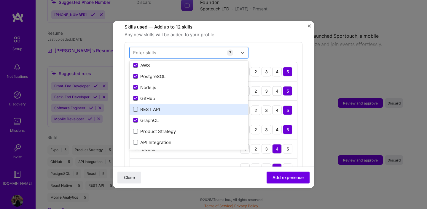
click at [184, 106] on div "REST API" at bounding box center [189, 109] width 112 height 6
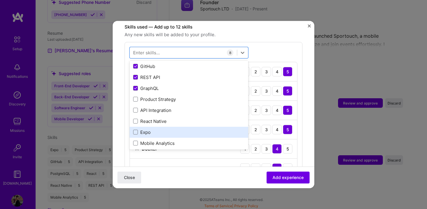
scroll to position [91, 0]
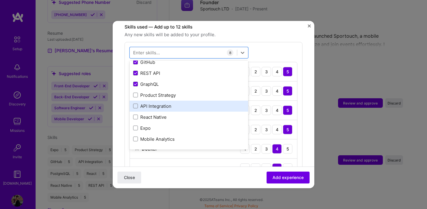
click at [200, 103] on div "API Integration" at bounding box center [189, 106] width 112 height 6
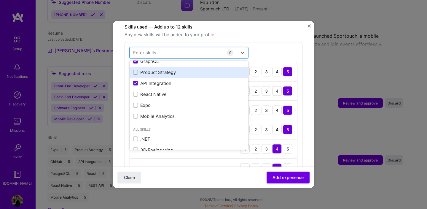
click at [212, 69] on div "Product Strategy" at bounding box center [189, 72] width 119 height 11
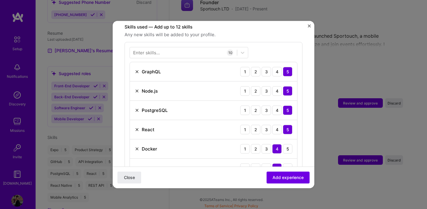
click at [275, 48] on div "Enter skills... 10 GraphQL 1 2 3 4 5 Node.js 1 2 3 4 5 PostgreSQL 1 2 3 4 5 Rea…" at bounding box center [214, 151] width 178 height 218
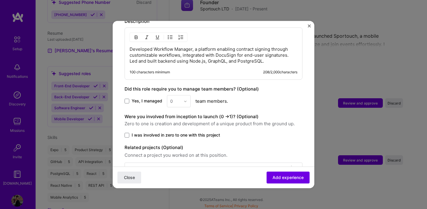
scroll to position [471, 0]
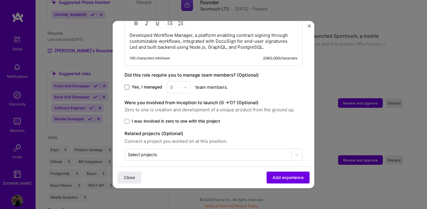
click at [127, 85] on span at bounding box center [127, 87] width 5 height 5
click at [0, 0] on input "Yes, I managed" at bounding box center [0, 0] width 0 height 0
click at [166, 81] on div "Yes, I managed 0 team members." at bounding box center [214, 87] width 178 height 12
click at [176, 84] on input "text" at bounding box center [175, 87] width 10 height 6
type input "2"
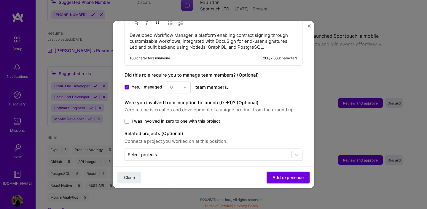
click at [181, 81] on div "0" at bounding box center [175, 87] width 16 height 12
click at [179, 108] on div "2" at bounding box center [179, 113] width 20 height 11
click at [210, 118] on span "I was involved in zero to one with this project" at bounding box center [176, 121] width 88 height 6
click at [0, 0] on input "I was involved in zero to one with this project" at bounding box center [0, 0] width 0 height 0
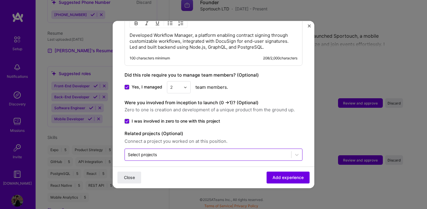
click at [286, 151] on input "text" at bounding box center [208, 154] width 161 height 6
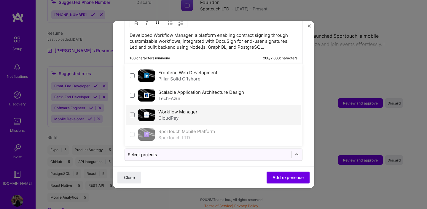
click at [211, 106] on div "Workflow Manager CloudPay" at bounding box center [213, 115] width 175 height 20
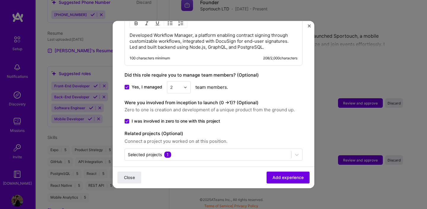
click at [288, 179] on span "Add experience" at bounding box center [288, 178] width 31 height 6
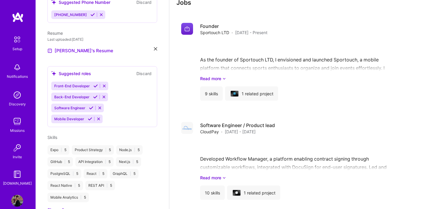
scroll to position [654, 0]
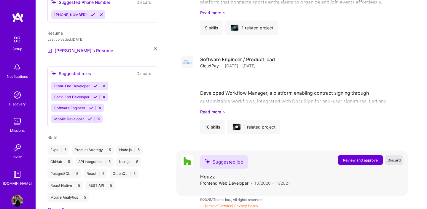
click at [397, 160] on span "Discard" at bounding box center [394, 160] width 13 height 5
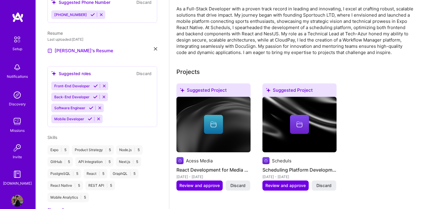
scroll to position [0, 0]
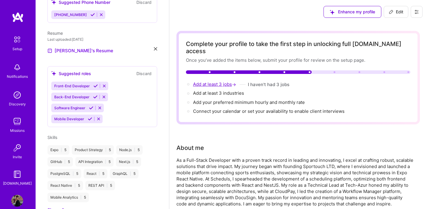
click at [218, 81] on span "Add at least 3 jobs →" at bounding box center [215, 84] width 44 height 6
select select "US"
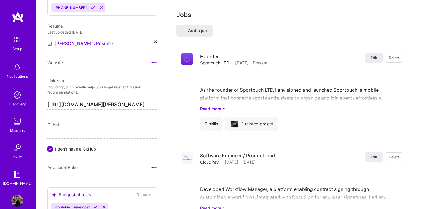
scroll to position [872, 0]
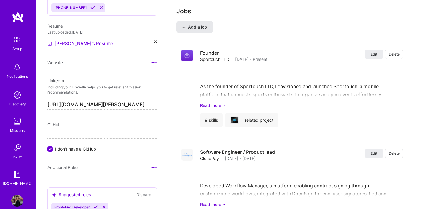
click at [207, 24] on span "Add a job" at bounding box center [195, 27] width 25 height 6
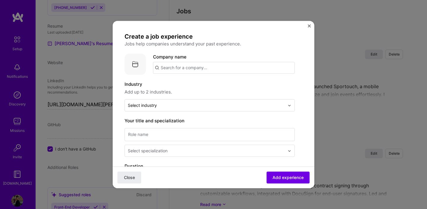
click at [194, 66] on input "text" at bounding box center [224, 68] width 142 height 12
type input "TechAzur"
click at [309, 28] on button "Close" at bounding box center [309, 27] width 3 height 6
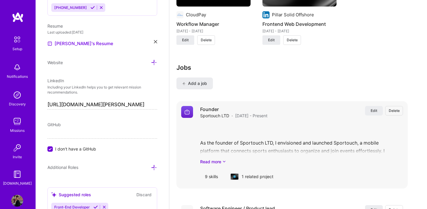
scroll to position [810, 0]
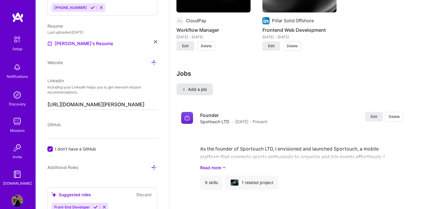
click at [204, 86] on span "Add a job" at bounding box center [195, 89] width 25 height 6
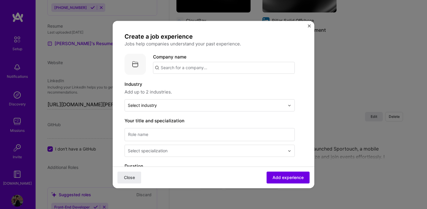
click at [208, 61] on div "Company name" at bounding box center [224, 63] width 142 height 20
click at [205, 65] on input "text" at bounding box center [224, 68] width 142 height 12
click at [191, 88] on span "tech-azur.com" at bounding box center [185, 88] width 29 height 5
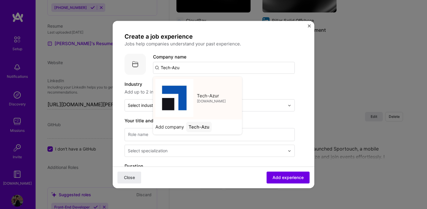
type input "Tech-Azur"
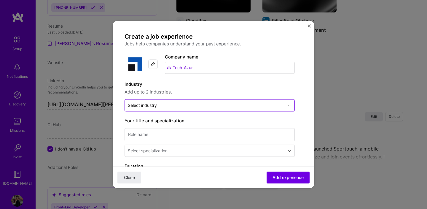
click at [174, 106] on input "text" at bounding box center [206, 105] width 157 height 6
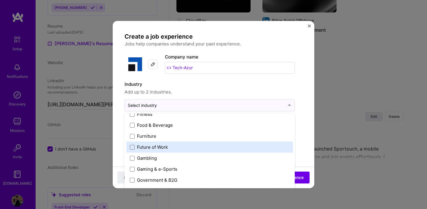
scroll to position [716, 0]
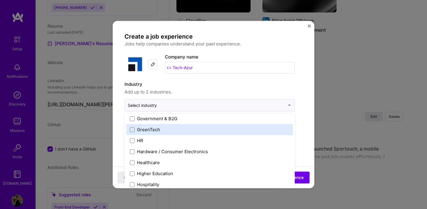
click at [232, 75] on div "Company name Tech-Azur" at bounding box center [230, 63] width 130 height 21
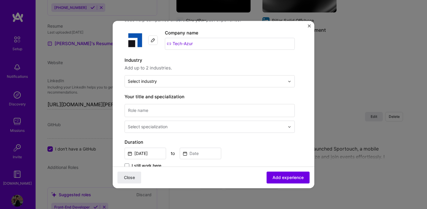
scroll to position [40, 0]
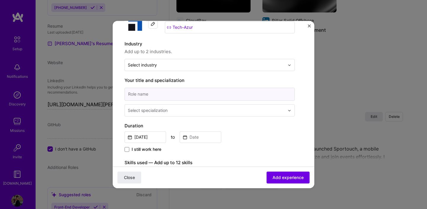
click at [239, 96] on input at bounding box center [210, 94] width 170 height 13
click at [206, 98] on input "Software Engineer / Product lead" at bounding box center [210, 94] width 170 height 13
drag, startPoint x: 207, startPoint y: 96, endPoint x: 183, endPoint y: 96, distance: 24.3
click at [183, 96] on input "Software Engineer / Product lead" at bounding box center [210, 94] width 170 height 13
click at [179, 96] on input "Software Engineer / Product lead" at bounding box center [210, 94] width 170 height 13
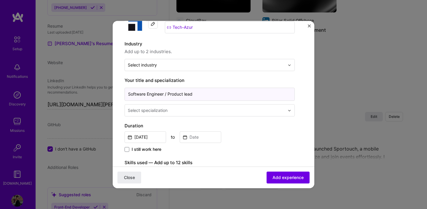
click at [179, 96] on input "Software Engineer / Product lead" at bounding box center [210, 94] width 170 height 13
type input "Software Engineer / Tech lead"
click at [162, 108] on div "Select specialization" at bounding box center [148, 110] width 40 height 6
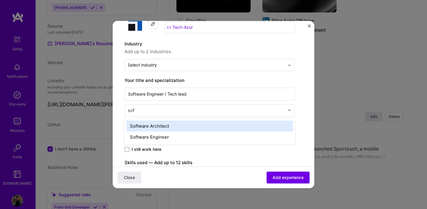
type input "soft"
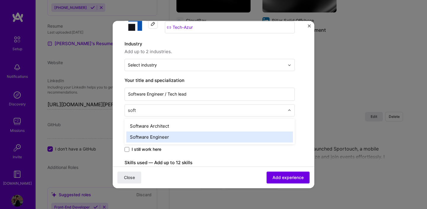
click at [152, 139] on div "Software Engineer" at bounding box center [209, 137] width 167 height 11
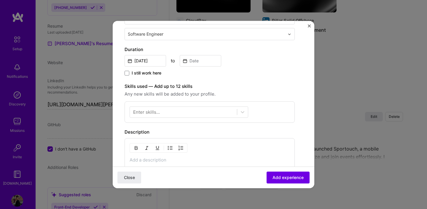
scroll to position [122, 0]
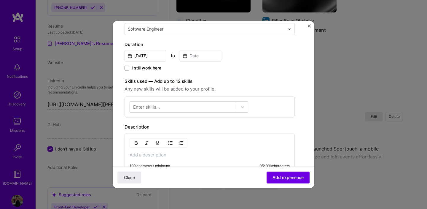
click at [186, 106] on div at bounding box center [183, 107] width 107 height 10
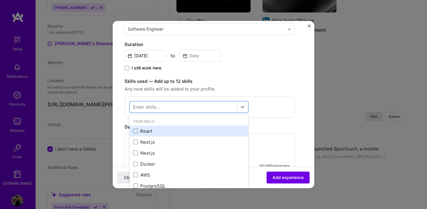
click at [172, 131] on div "React" at bounding box center [189, 131] width 112 height 6
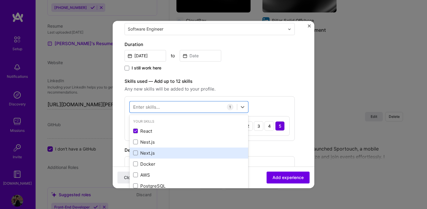
scroll to position [6, 0]
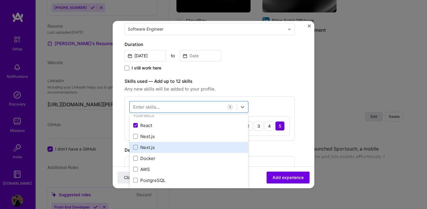
click at [171, 146] on div "Next.js" at bounding box center [189, 147] width 112 height 6
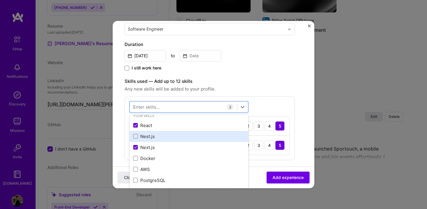
click at [175, 137] on div "Nest.js" at bounding box center [189, 136] width 112 height 6
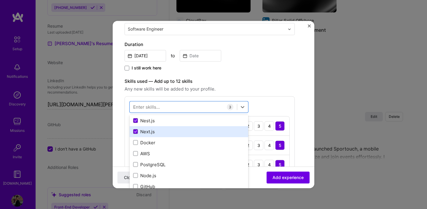
scroll to position [22, 0]
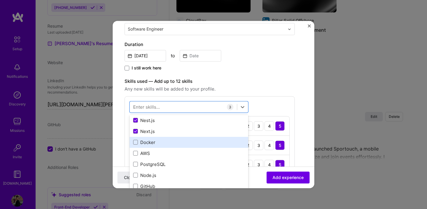
click at [175, 138] on div "Docker" at bounding box center [189, 142] width 119 height 11
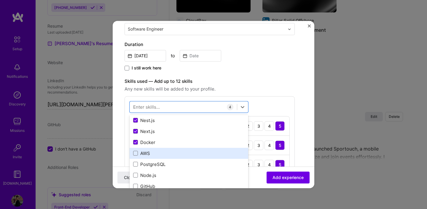
click at [171, 153] on div "AWS" at bounding box center [189, 153] width 112 height 6
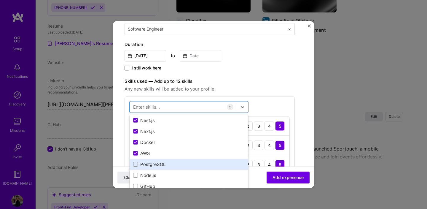
click at [171, 160] on div "PostgreSQL" at bounding box center [189, 164] width 119 height 11
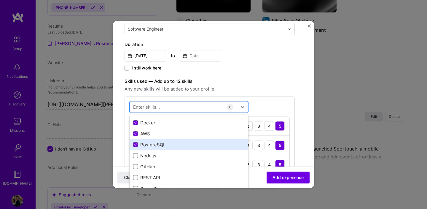
scroll to position [43, 0]
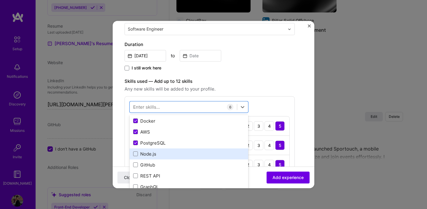
click at [176, 153] on div "Node.js" at bounding box center [189, 154] width 112 height 6
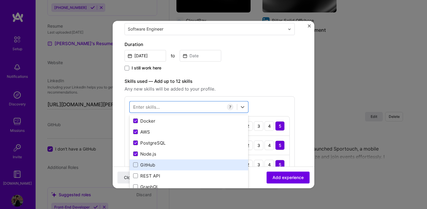
click at [174, 165] on div "GitHub" at bounding box center [189, 165] width 112 height 6
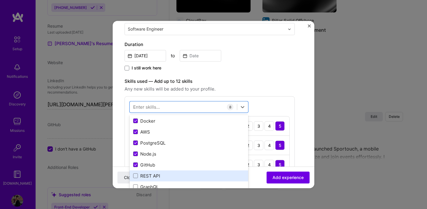
click at [174, 175] on div "REST API" at bounding box center [189, 176] width 112 height 6
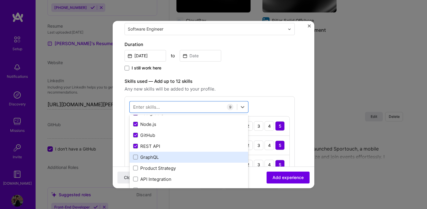
click at [183, 154] on div "GraphQL" at bounding box center [189, 157] width 112 height 6
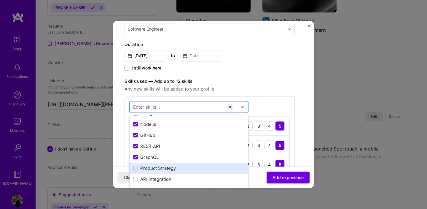
click at [180, 168] on div "Product Strategy" at bounding box center [189, 168] width 112 height 6
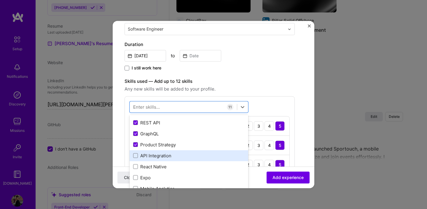
click at [183, 156] on div "API Integration" at bounding box center [189, 156] width 112 height 6
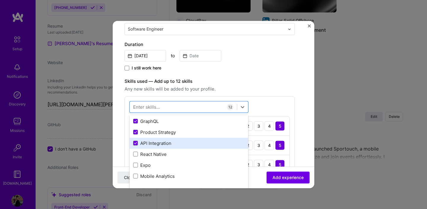
scroll to position [115, 0]
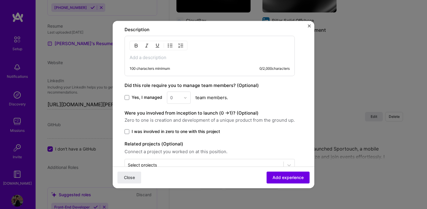
scroll to position [460, 0]
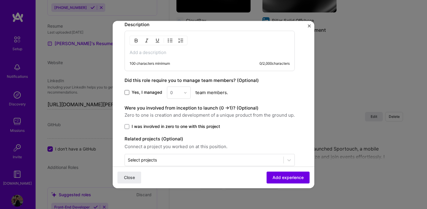
click at [128, 93] on span at bounding box center [127, 92] width 5 height 5
click at [0, 0] on input "Yes, I managed" at bounding box center [0, 0] width 0 height 0
click at [178, 92] on input "text" at bounding box center [175, 92] width 10 height 6
click at [178, 118] on div "2" at bounding box center [179, 119] width 20 height 11
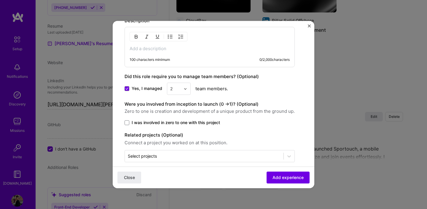
click at [197, 122] on span "I was involved in zero to one with this project" at bounding box center [176, 123] width 88 height 6
click at [0, 0] on input "I was involved in zero to one with this project" at bounding box center [0, 0] width 0 height 0
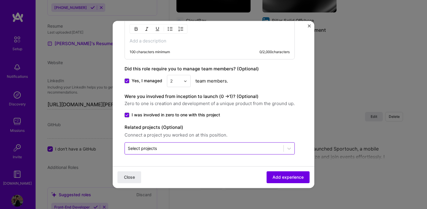
click at [197, 145] on div at bounding box center [204, 148] width 153 height 7
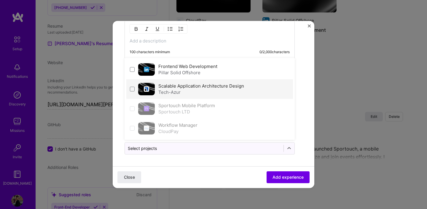
click at [187, 83] on label "Scalable Application Architecture Design" at bounding box center [202, 86] width 86 height 6
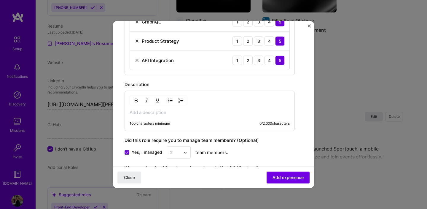
scroll to position [393, 0]
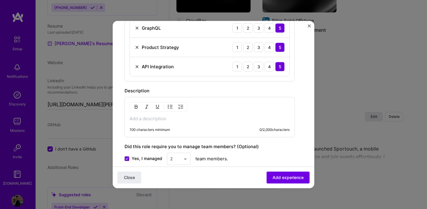
click at [226, 120] on p at bounding box center [210, 119] width 160 height 6
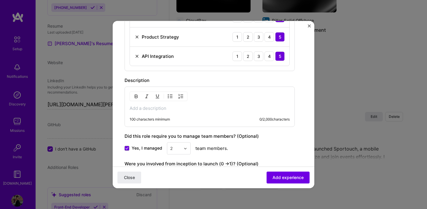
scroll to position [404, 0]
click at [375, 16] on div "Create a job experience Jobs help companies understand your past experience. Co…" at bounding box center [213, 104] width 427 height 209
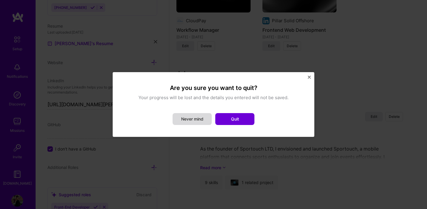
click at [196, 117] on button "Never mind" at bounding box center [192, 119] width 39 height 12
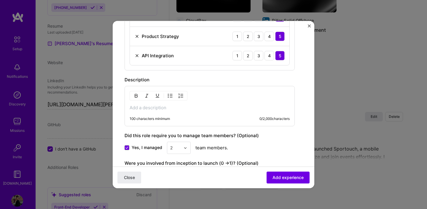
click at [207, 102] on div "100 characters minimum 0 / 2,000 characters" at bounding box center [210, 106] width 170 height 40
click at [206, 109] on p at bounding box center [210, 108] width 160 height 6
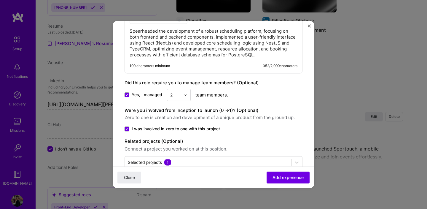
scroll to position [495, 0]
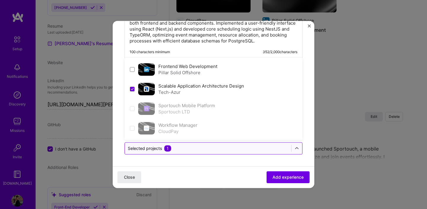
click at [271, 148] on input "text" at bounding box center [208, 148] width 161 height 6
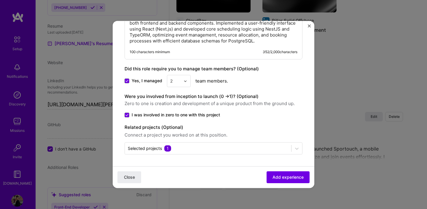
click at [286, 180] on span "Add experience" at bounding box center [288, 177] width 31 height 6
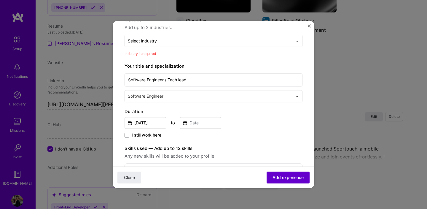
scroll to position [60, 0]
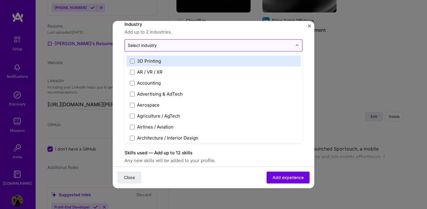
click at [213, 44] on input "text" at bounding box center [210, 45] width 165 height 6
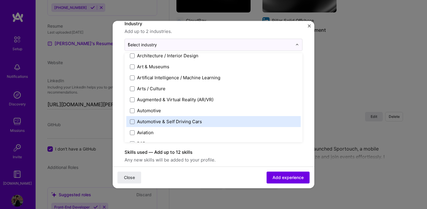
scroll to position [0, 0]
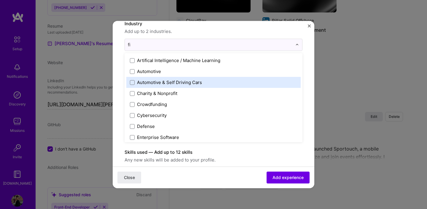
type input "fin"
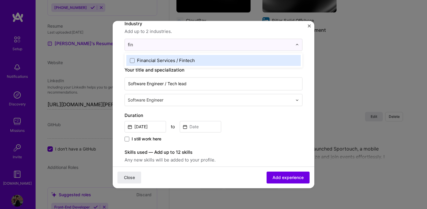
click at [195, 59] on label "Financial Services / Fintech" at bounding box center [213, 60] width 167 height 6
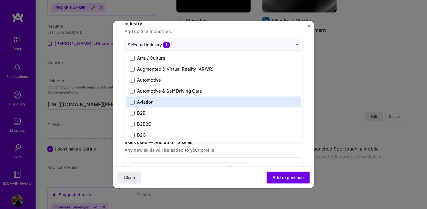
scroll to position [127, 0]
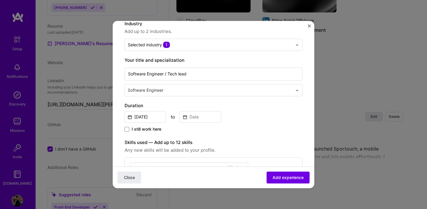
click at [282, 173] on button "Add experience" at bounding box center [288, 178] width 43 height 12
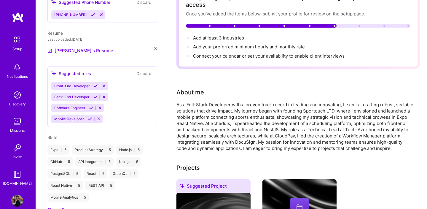
scroll to position [0, 0]
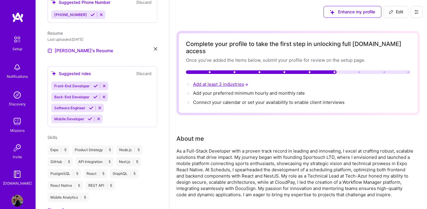
click at [229, 81] on span "Add at least 3 industries →" at bounding box center [221, 84] width 56 height 6
select select "US"
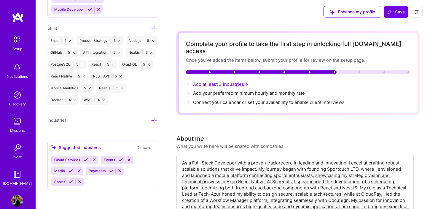
scroll to position [520, 0]
click at [86, 160] on icon at bounding box center [86, 160] width 4 height 4
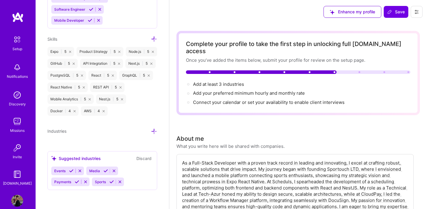
scroll to position [509, 0]
click at [111, 181] on icon at bounding box center [112, 182] width 4 height 4
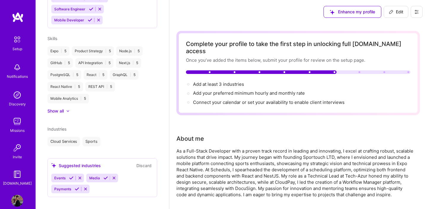
scroll to position [4, 0]
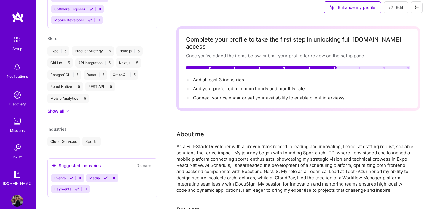
click at [78, 187] on icon at bounding box center [77, 189] width 4 height 4
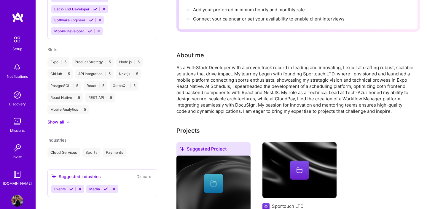
scroll to position [92, 0]
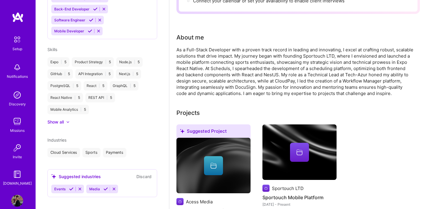
click at [130, 185] on div "Events Media" at bounding box center [102, 189] width 102 height 9
click at [140, 173] on button "Discard" at bounding box center [144, 176] width 19 height 7
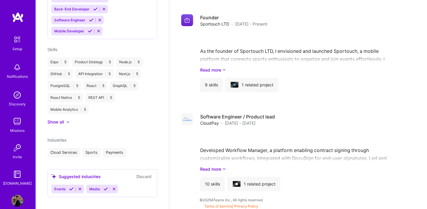
scroll to position [237, 0]
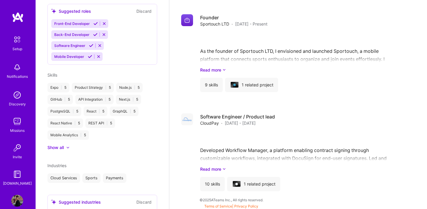
click at [143, 199] on button "Discard" at bounding box center [144, 202] width 19 height 7
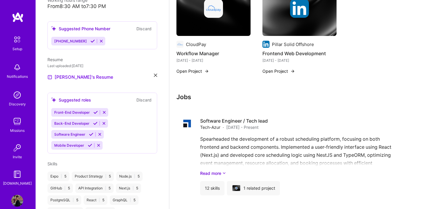
scroll to position [475, 0]
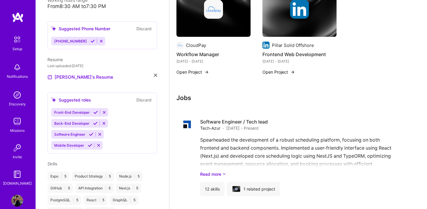
click at [96, 110] on icon at bounding box center [96, 112] width 4 height 4
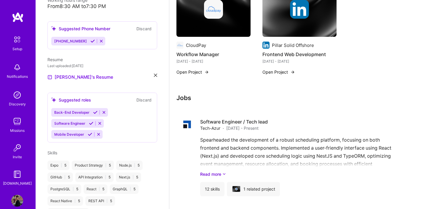
click at [94, 121] on button at bounding box center [91, 123] width 8 height 5
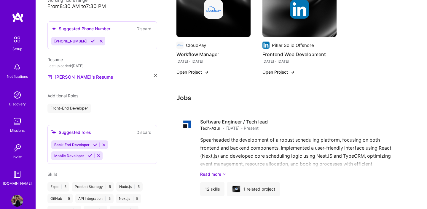
click at [94, 142] on icon at bounding box center [95, 144] width 4 height 4
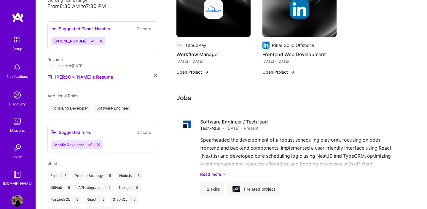
click at [91, 142] on icon at bounding box center [90, 144] width 4 height 4
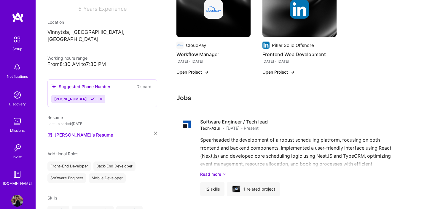
scroll to position [0, 0]
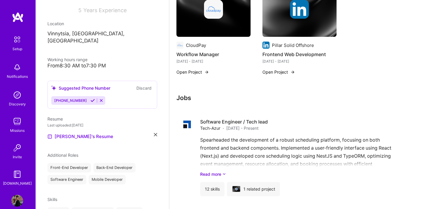
click at [91, 98] on icon at bounding box center [93, 100] width 4 height 4
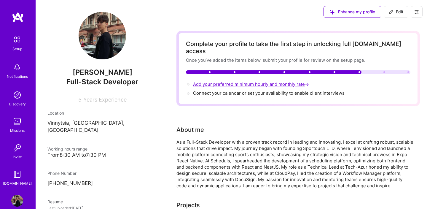
click at [251, 81] on span "Add your preferred minimum hourly and monthly rate →" at bounding box center [251, 84] width 117 height 6
select select "UA"
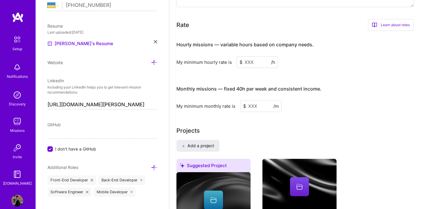
click at [256, 56] on input at bounding box center [258, 62] width 42 height 12
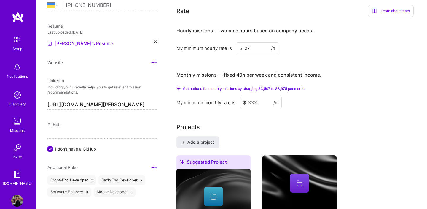
type input "27"
click at [259, 97] on input at bounding box center [261, 103] width 42 height 12
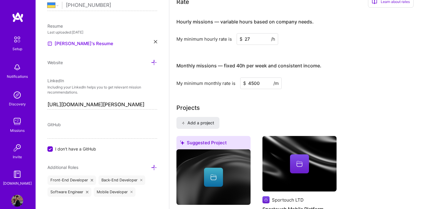
type input "4500"
click at [260, 33] on input "27" at bounding box center [258, 39] width 42 height 12
type input "28"
click at [295, 63] on h4 "Monthly missions — fixed 40h per week and consistent income." at bounding box center [249, 66] width 145 height 6
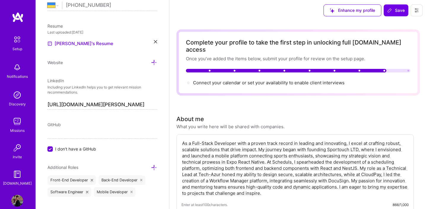
scroll to position [2, 0]
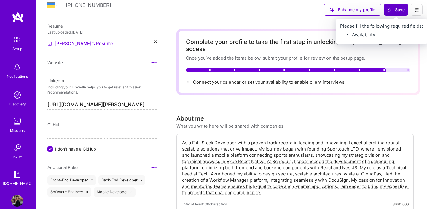
click at [397, 7] on span "Save" at bounding box center [397, 10] width 18 height 6
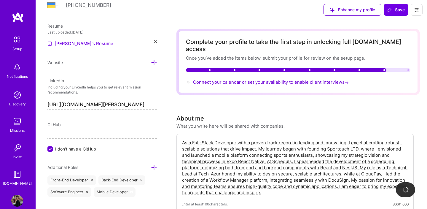
click at [310, 79] on span "Connect your calendar or set your availability to enable client interviews →" at bounding box center [271, 82] width 157 height 6
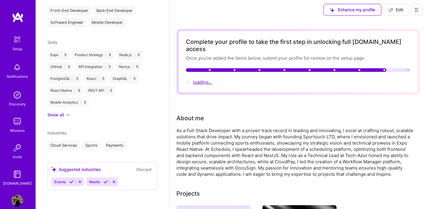
scroll to position [175, 0]
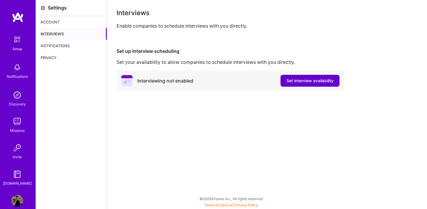
click at [302, 82] on span "Set interview availability" at bounding box center [310, 81] width 47 height 6
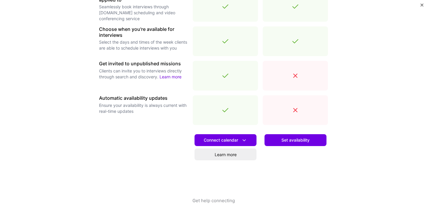
scroll to position [199, 0]
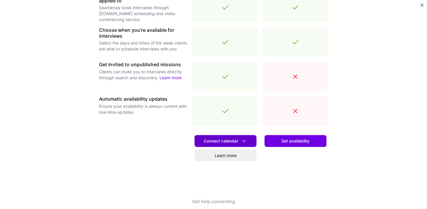
click at [242, 140] on icon at bounding box center [244, 141] width 6 height 6
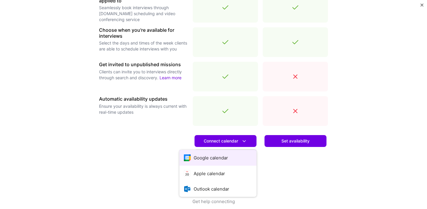
click at [227, 162] on button "Google calendar" at bounding box center [218, 158] width 77 height 16
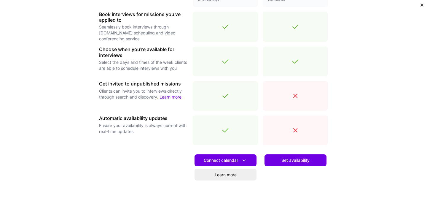
scroll to position [186, 0]
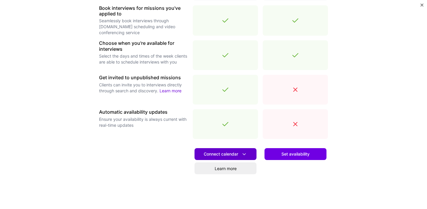
click at [243, 154] on icon at bounding box center [244, 154] width 6 height 6
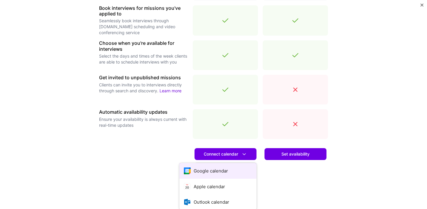
click at [234, 167] on button "Google calendar" at bounding box center [218, 171] width 77 height 16
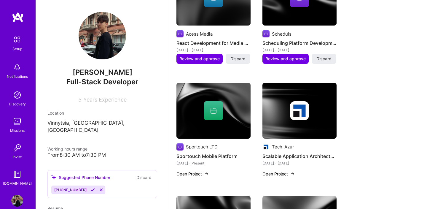
scroll to position [270, 0]
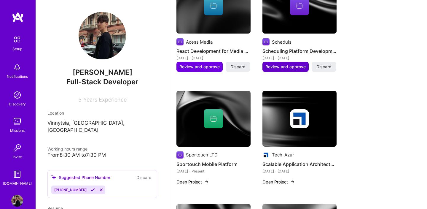
click at [298, 66] on span "Review and approve" at bounding box center [286, 67] width 40 height 6
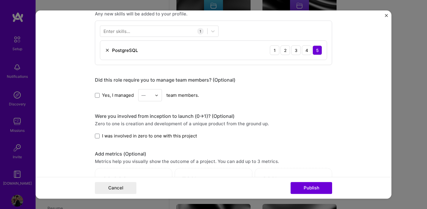
scroll to position [309, 0]
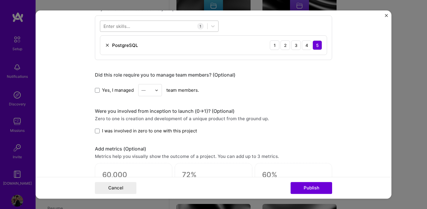
click at [190, 25] on div at bounding box center [153, 26] width 107 height 10
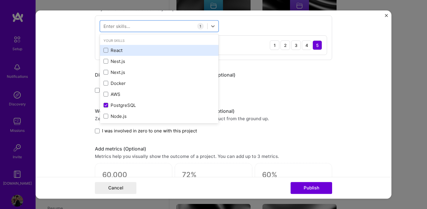
click at [146, 50] on div "React" at bounding box center [160, 50] width 112 height 6
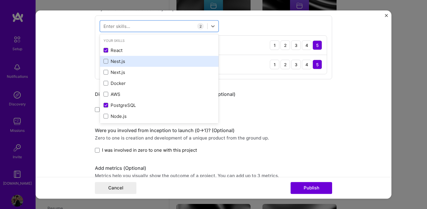
click at [146, 63] on div "Nest.js" at bounding box center [160, 61] width 112 height 6
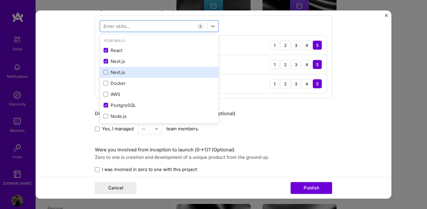
click at [145, 73] on div "Next.js" at bounding box center [160, 72] width 112 height 6
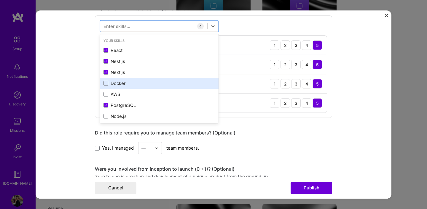
click at [145, 83] on div "Docker" at bounding box center [160, 83] width 112 height 6
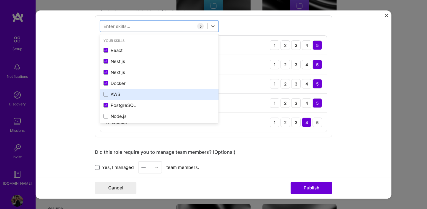
click at [145, 91] on div "AWS" at bounding box center [160, 94] width 112 height 6
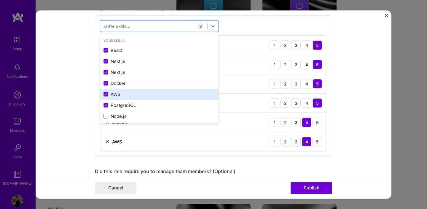
scroll to position [22, 0]
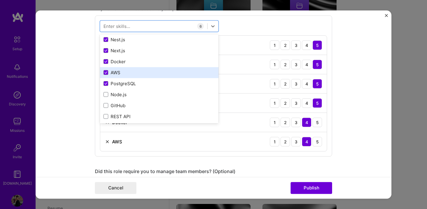
click at [145, 91] on div "Node.js" at bounding box center [159, 94] width 119 height 11
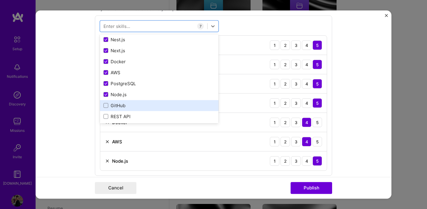
click at [145, 102] on div "GitHub" at bounding box center [159, 105] width 119 height 11
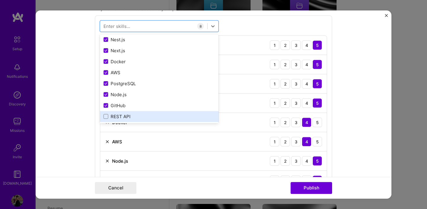
click at [145, 118] on div "REST API" at bounding box center [160, 116] width 112 height 6
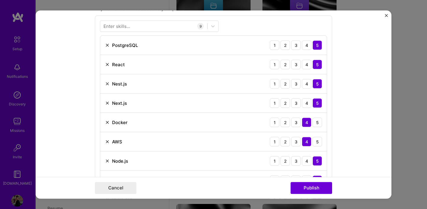
click at [254, 92] on div "Nest.js 1 2 3 4 5" at bounding box center [213, 83] width 227 height 19
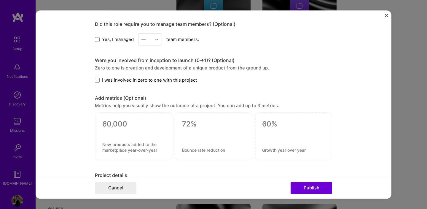
scroll to position [513, 0]
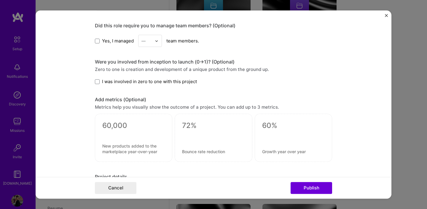
click at [111, 42] on span "Yes, I managed" at bounding box center [118, 41] width 32 height 6
click at [0, 0] on input "Yes, I managed" at bounding box center [0, 0] width 0 height 0
click at [111, 42] on span "Yes, I managed" at bounding box center [118, 41] width 32 height 6
click at [0, 0] on input "Yes, I managed" at bounding box center [0, 0] width 0 height 0
click at [145, 42] on div "—" at bounding box center [144, 41] width 4 height 6
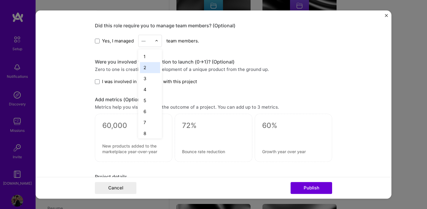
click at [147, 68] on div "2" at bounding box center [150, 67] width 20 height 11
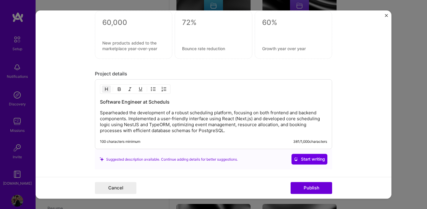
scroll to position [662, 0]
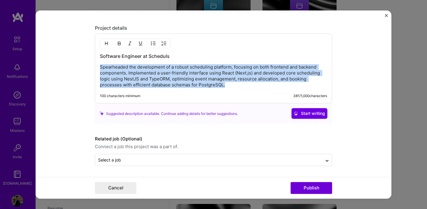
drag, startPoint x: 232, startPoint y: 84, endPoint x: 99, endPoint y: 68, distance: 133.4
click at [99, 68] on div "Software Engineer at Scheduls Spearheaded the development of a robust schedulin…" at bounding box center [213, 69] width 237 height 70
copy p "Spearheaded the development of a robust scheduling platform, focusing on both f…"
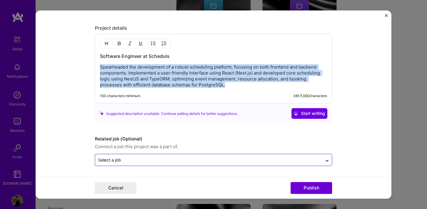
click at [314, 157] on input "text" at bounding box center [208, 160] width 221 height 6
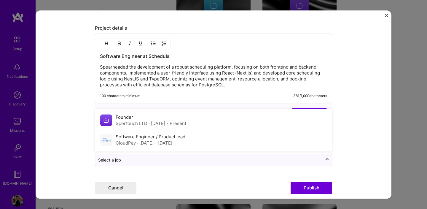
click at [354, 134] on form "Editing suggested project This project is suggested based on your LinkedIn, res…" at bounding box center [214, 104] width 356 height 188
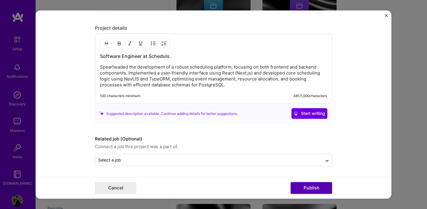
click at [313, 189] on button "Publish" at bounding box center [312, 188] width 42 height 12
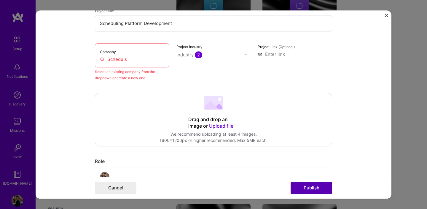
scroll to position [39, 0]
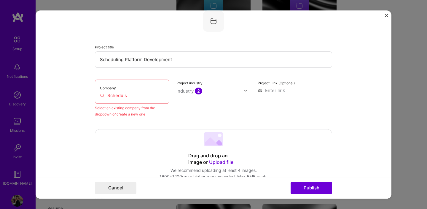
click at [135, 92] on div "Company Scheduls" at bounding box center [132, 92] width 75 height 24
drag, startPoint x: 134, startPoint y: 98, endPoint x: 91, endPoint y: 97, distance: 43.0
click at [91, 97] on form "Editing suggested project This project is suggested based on your LinkedIn, res…" at bounding box center [214, 104] width 356 height 188
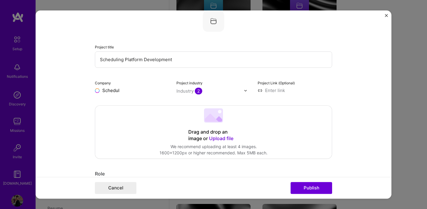
type input "Scheduls"
click at [138, 104] on div "Scheduls" at bounding box center [140, 104] width 25 height 10
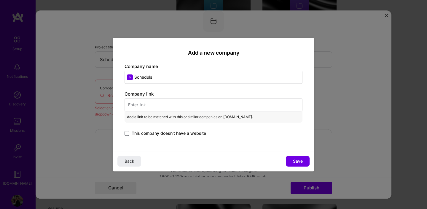
click at [180, 128] on div "Company link Add a link to be matched with this or similar companies on A.Team.…" at bounding box center [214, 114] width 178 height 46
click at [180, 130] on span "This company doesn't have a website" at bounding box center [169, 133] width 75 height 6
click at [0, 0] on input "This company doesn't have a website" at bounding box center [0, 0] width 0 height 0
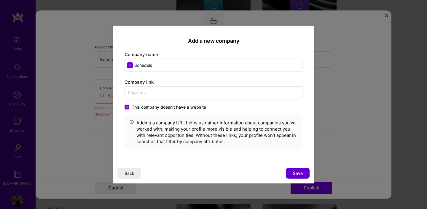
click at [297, 172] on span "Save" at bounding box center [298, 173] width 10 height 6
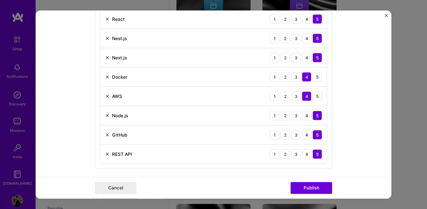
scroll to position [562, 0]
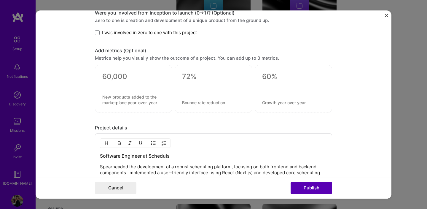
click at [316, 185] on button "Publish" at bounding box center [312, 188] width 42 height 12
click at [385, 16] on img "Close" at bounding box center [386, 15] width 3 height 3
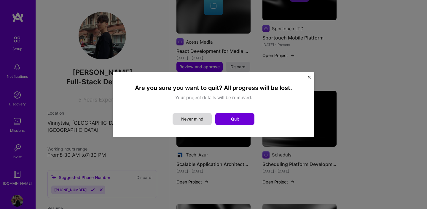
click at [197, 119] on button "Never mind" at bounding box center [192, 119] width 39 height 12
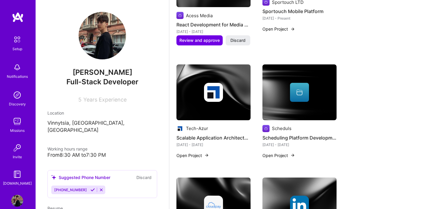
scroll to position [344, 0]
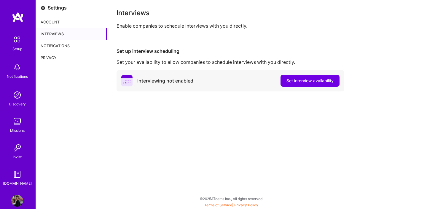
click at [318, 82] on span "Set interview availability" at bounding box center [310, 81] width 47 height 6
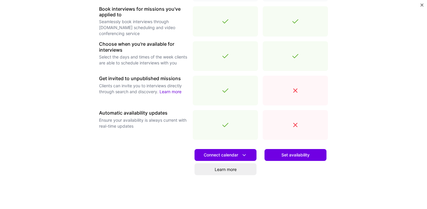
scroll to position [207, 0]
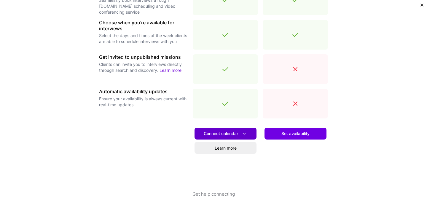
click at [240, 135] on span "Connect calendar" at bounding box center [226, 134] width 44 height 6
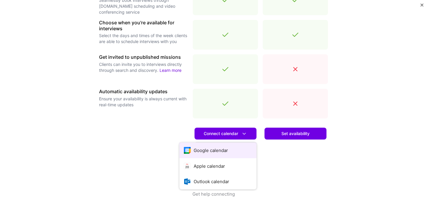
click at [232, 146] on button "Google calendar" at bounding box center [218, 150] width 77 height 16
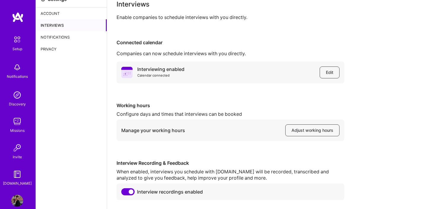
scroll to position [23, 0]
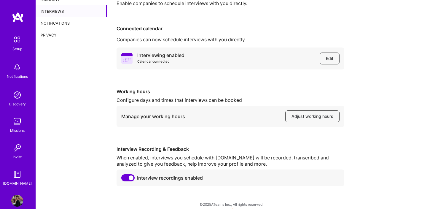
click at [324, 116] on span "Adjust working hours" at bounding box center [313, 116] width 42 height 6
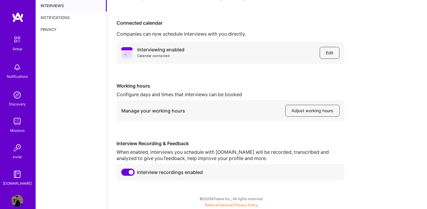
scroll to position [0, 0]
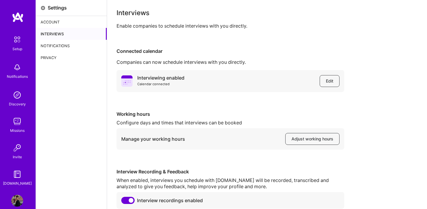
click at [15, 40] on img at bounding box center [17, 39] width 12 height 12
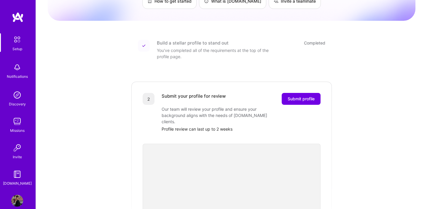
scroll to position [65, 0]
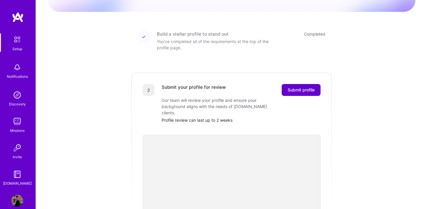
click at [306, 87] on button "Submit profile" at bounding box center [301, 90] width 39 height 12
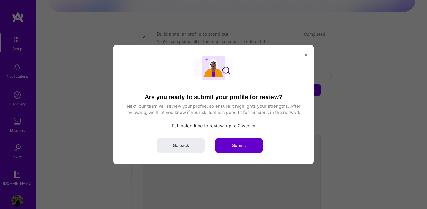
click at [247, 144] on button "Submit" at bounding box center [239, 145] width 47 height 14
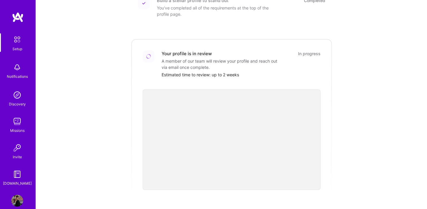
scroll to position [0, 0]
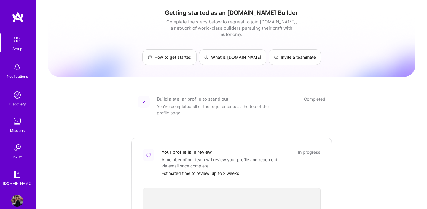
click at [20, 75] on div "Notifications" at bounding box center [17, 76] width 21 height 6
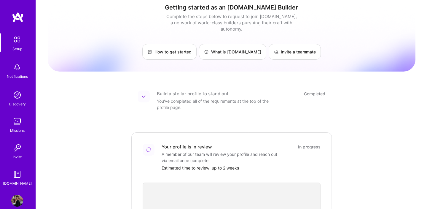
scroll to position [6, 0]
